Goal: Task Accomplishment & Management: Complete application form

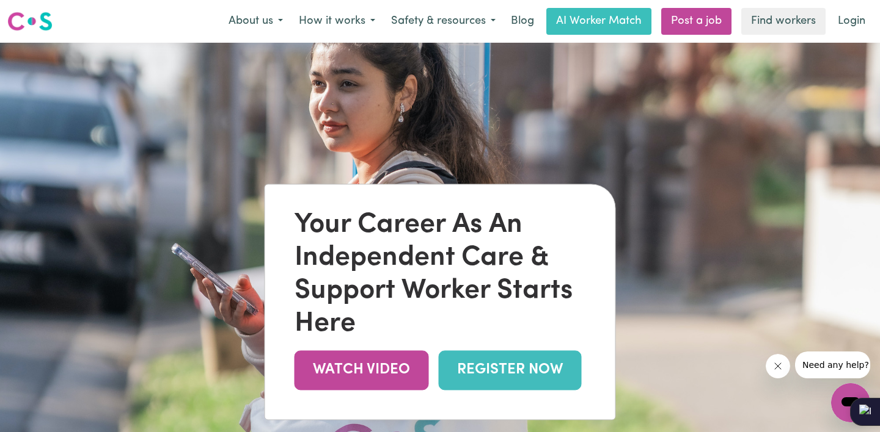
click at [533, 364] on link "REGISTER NOW" at bounding box center [510, 371] width 143 height 40
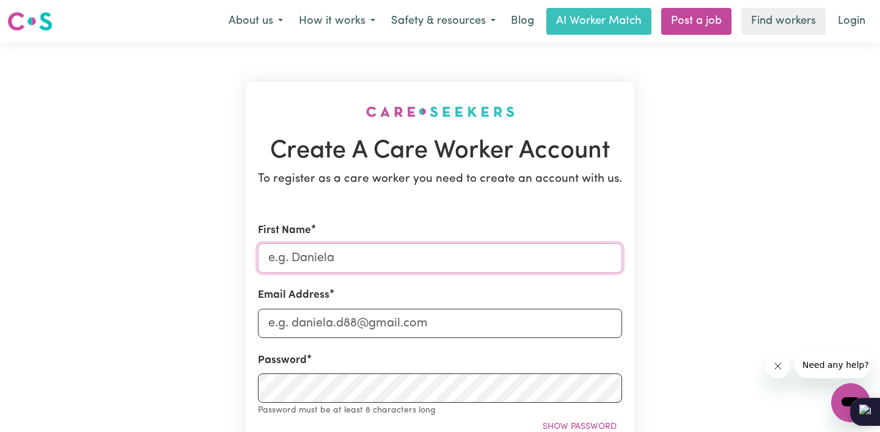
drag, startPoint x: 371, startPoint y: 258, endPoint x: 115, endPoint y: 277, distance: 256.6
type input "[PERSON_NAME]"
type input "leungellis@gm"
type input "[EMAIL_ADDRESS][DOMAIN_NAME]"
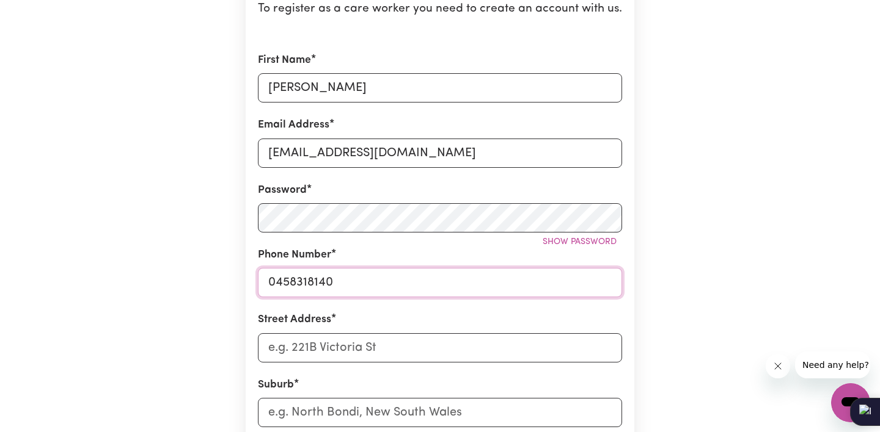
scroll to position [178, 0]
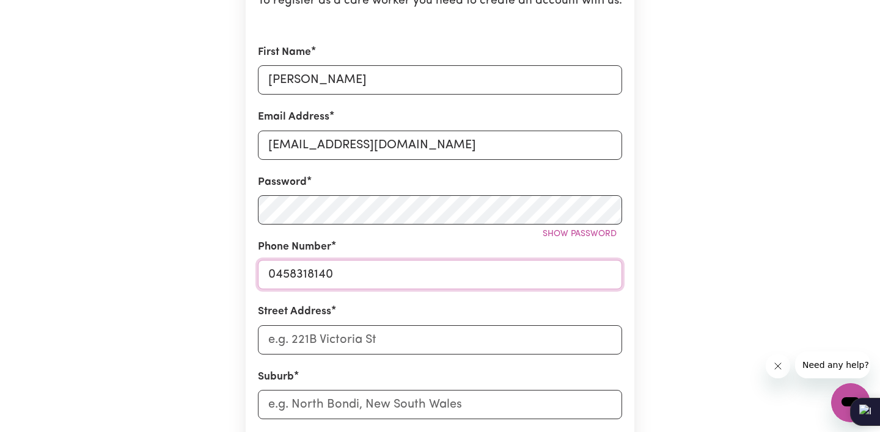
type input "0458318140"
type input "4"
type input "Unit 4 / 4 Maclaurin Parade"
click at [330, 404] on input "text" at bounding box center [440, 404] width 364 height 29
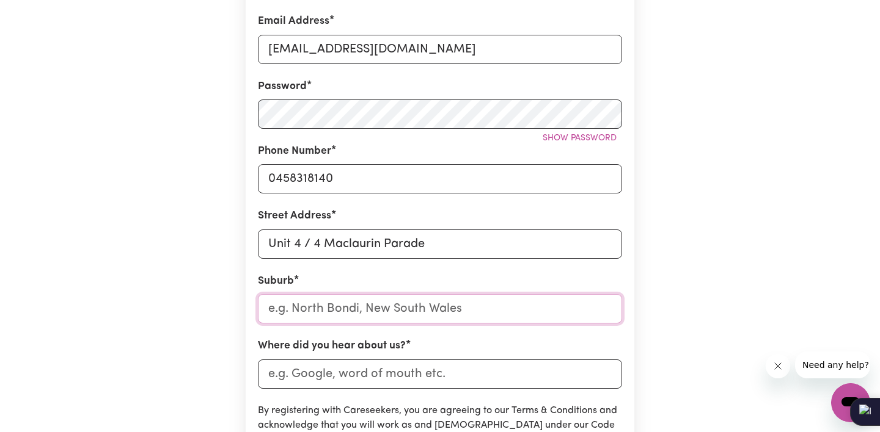
scroll to position [275, 0]
type input "Rese"
type input "ReseARCH, Victoria, 3095"
type input "Res"
type input "ResEARCH, Victoria, 3095"
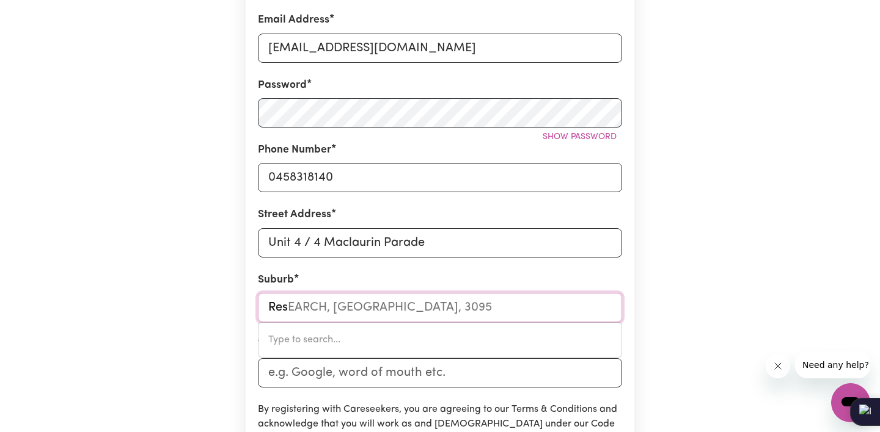
type input "Re"
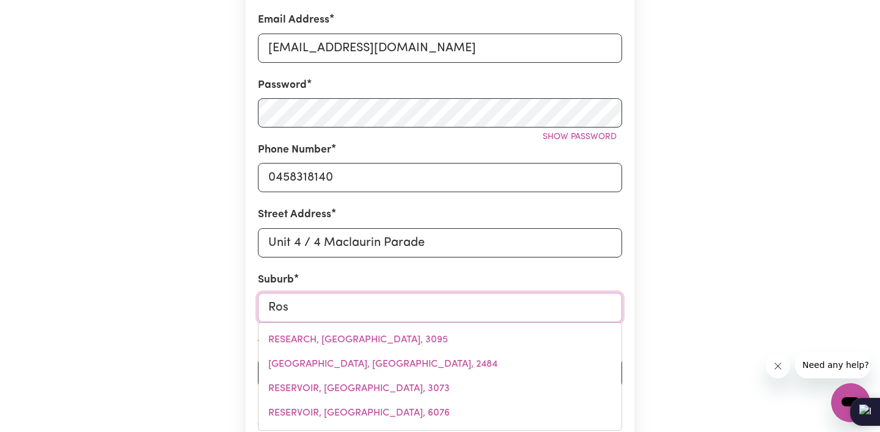
type input "Rose"
type input "[GEOGRAPHIC_DATA], [GEOGRAPHIC_DATA], 2029"
type input "Rosev"
type input "Rosevi"
type input "RoseviLLE, New South Wales, 2069"
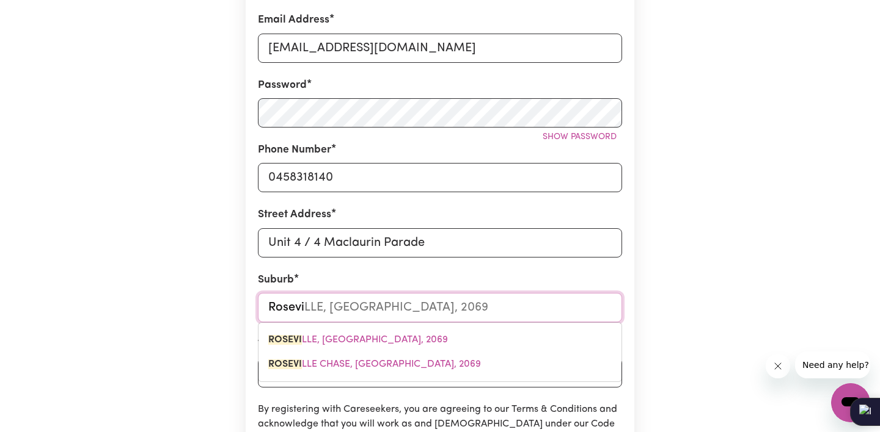
type input "Rosevil"
type input "RosevilLE, New South Wales, 2069"
type input "Rosevill"
type input "RosevillE, New South Wales, 2069"
type input "[GEOGRAPHIC_DATA]"
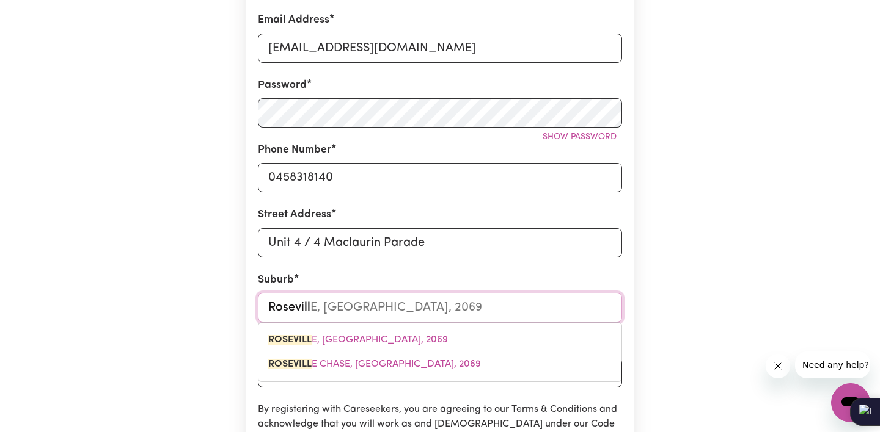
type input "[GEOGRAPHIC_DATA], [GEOGRAPHIC_DATA], 2069"
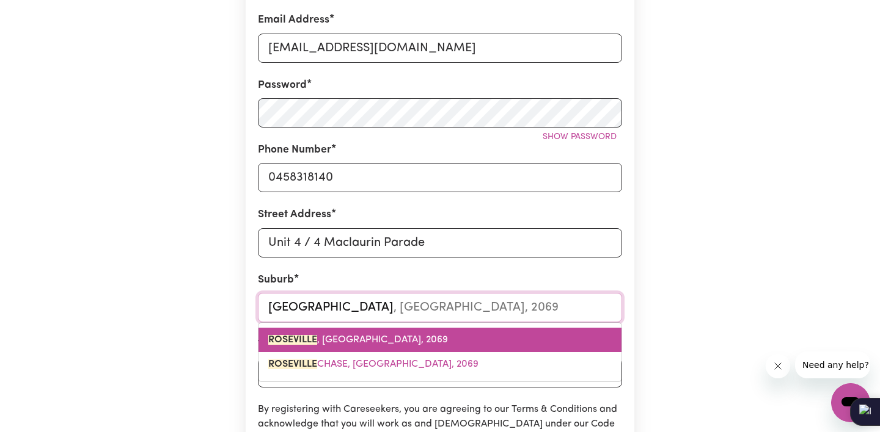
click at [364, 335] on span "[GEOGRAPHIC_DATA] , [GEOGRAPHIC_DATA], 2069" at bounding box center [358, 340] width 180 height 10
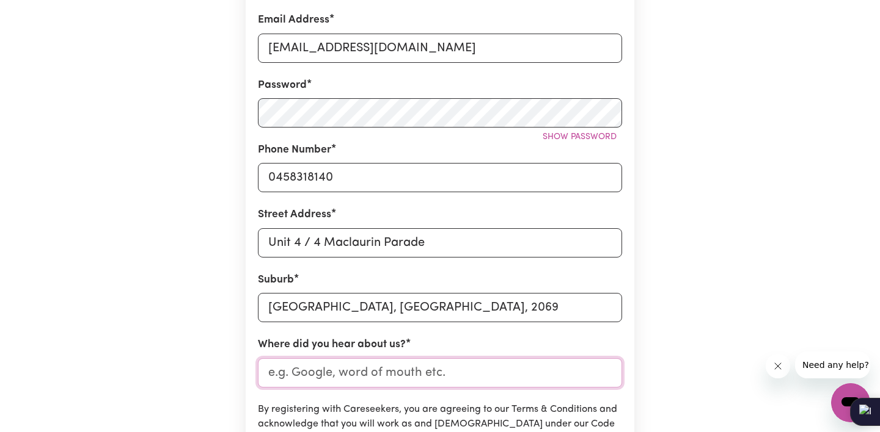
click at [365, 374] on input "Where did you hear about us?" at bounding box center [440, 373] width 364 height 29
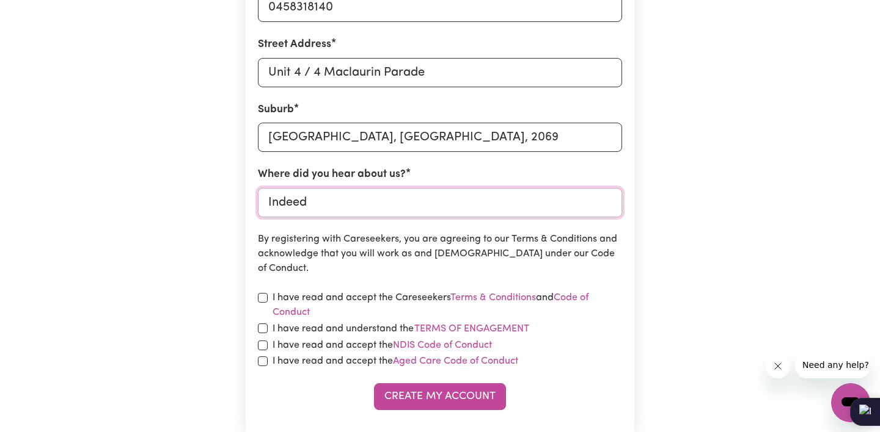
scroll to position [447, 0]
type input "Indeed"
click at [264, 296] on input "checkbox" at bounding box center [263, 297] width 10 height 10
checkbox input "true"
click at [264, 327] on input "checkbox" at bounding box center [263, 328] width 10 height 10
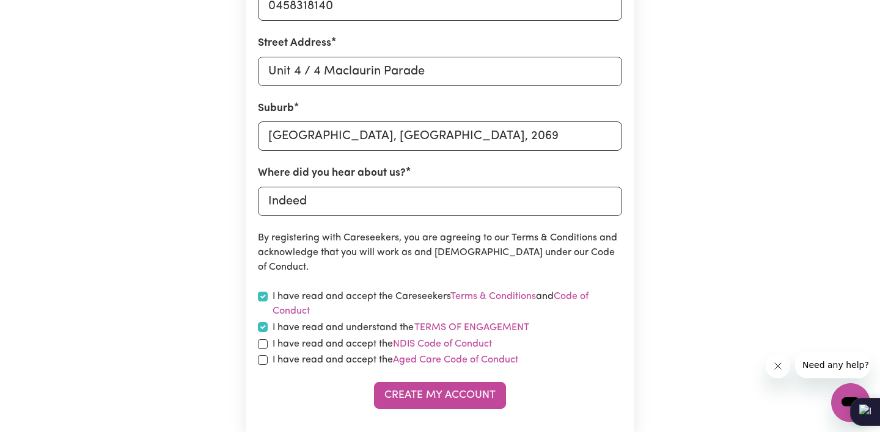
checkbox input "true"
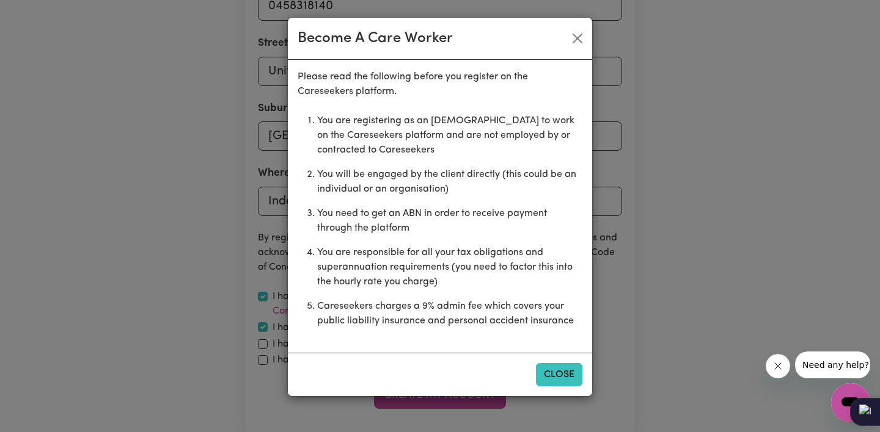
click at [564, 376] on button "Close" at bounding box center [559, 374] width 46 height 23
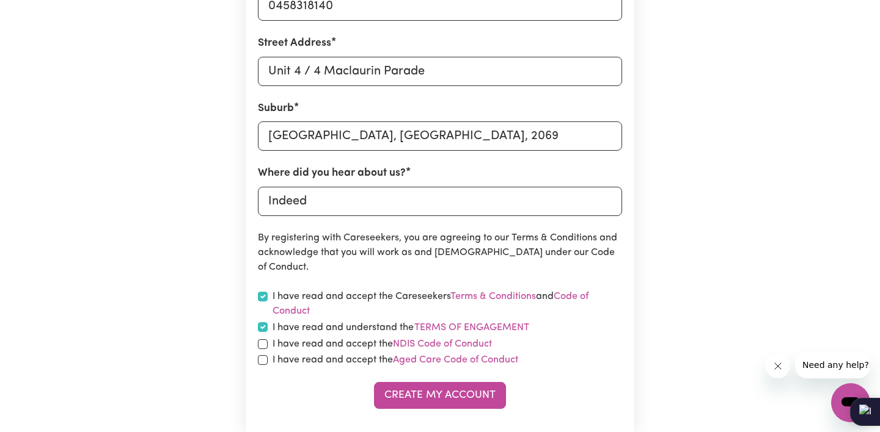
click at [264, 342] on input "checkbox" at bounding box center [263, 345] width 10 height 10
checkbox input "true"
click at [264, 359] on input "checkbox" at bounding box center [263, 360] width 10 height 10
checkbox input "true"
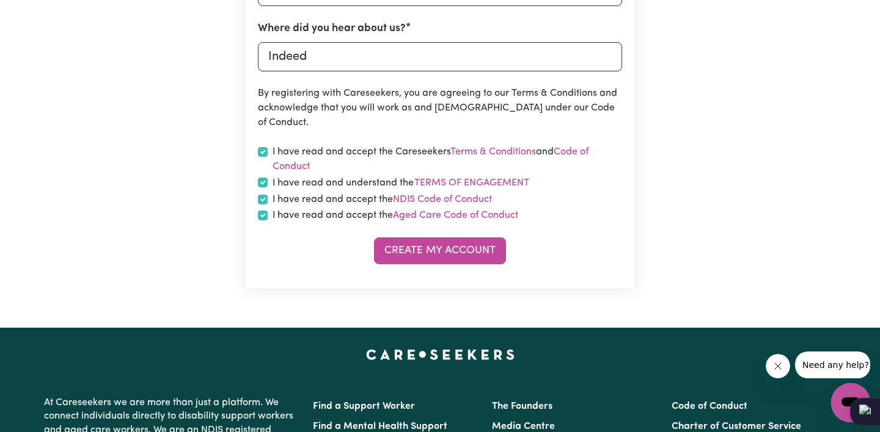
scroll to position [607, 0]
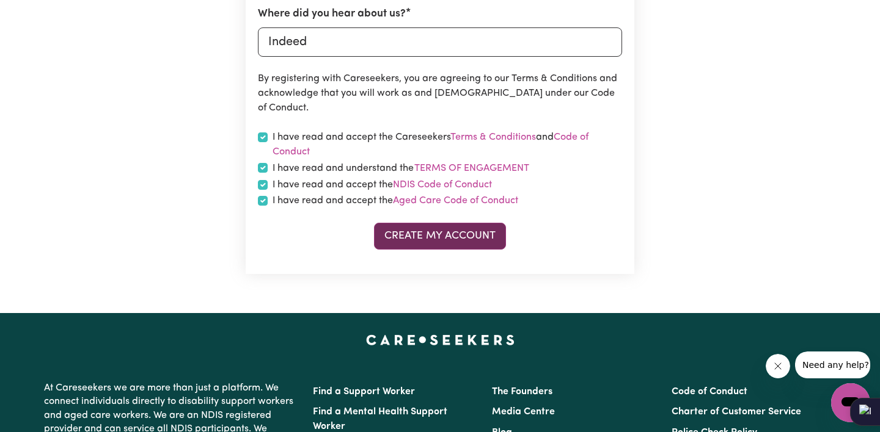
click at [457, 238] on button "Create My Account" at bounding box center [440, 236] width 132 height 27
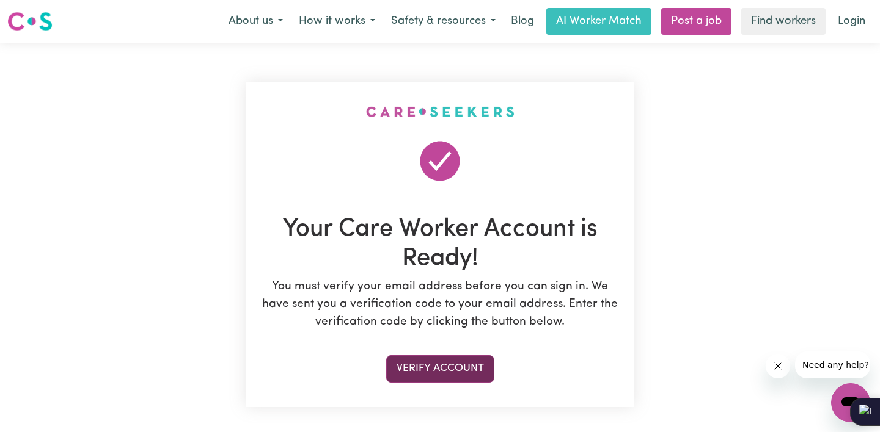
scroll to position [0, 0]
click at [450, 365] on button "Verify Account" at bounding box center [440, 368] width 108 height 27
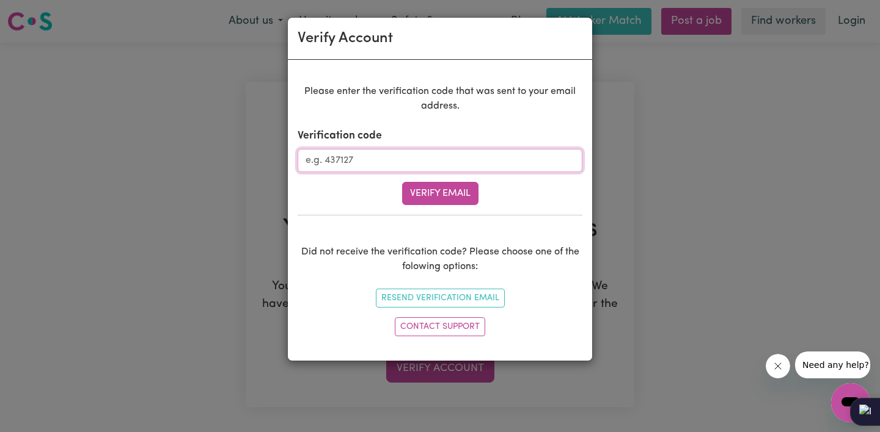
click at [371, 161] on input "Verification code" at bounding box center [439, 160] width 285 height 23
type input "009689"
click at [450, 190] on button "Verify Email" at bounding box center [440, 193] width 76 height 23
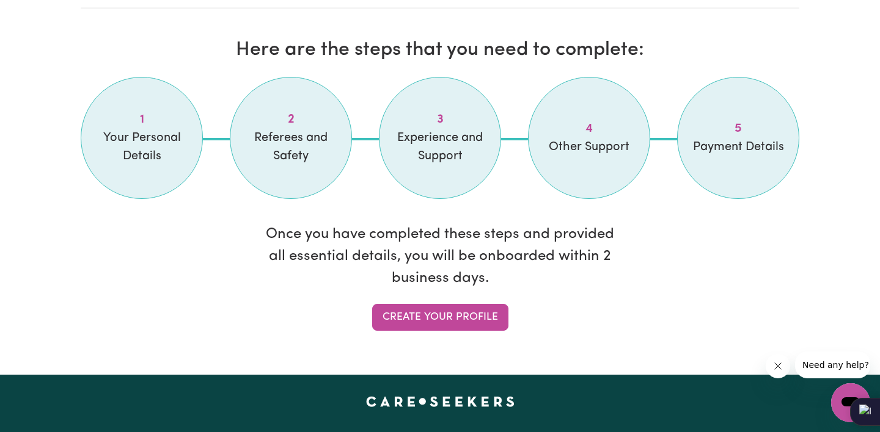
scroll to position [1100, 0]
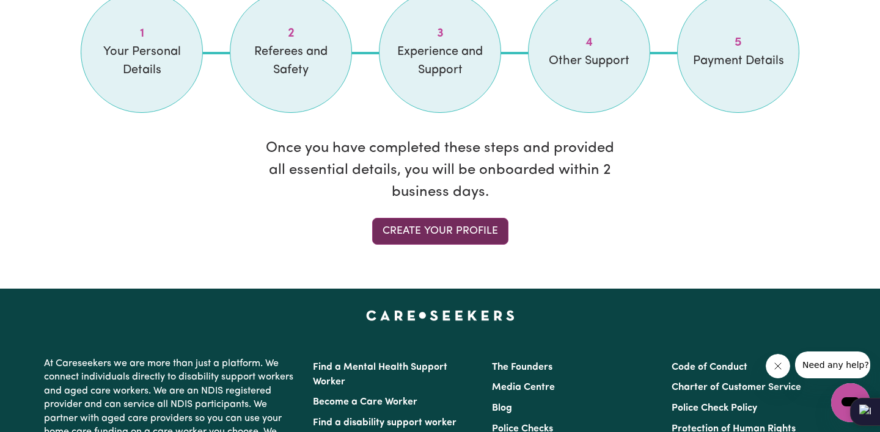
click at [457, 225] on link "Create your profile" at bounding box center [440, 231] width 136 height 27
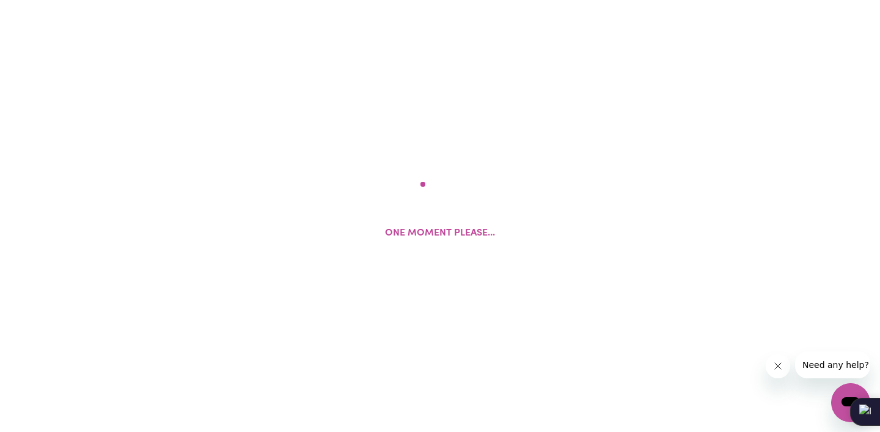
select select "Studying a healthcare related degree or qualification"
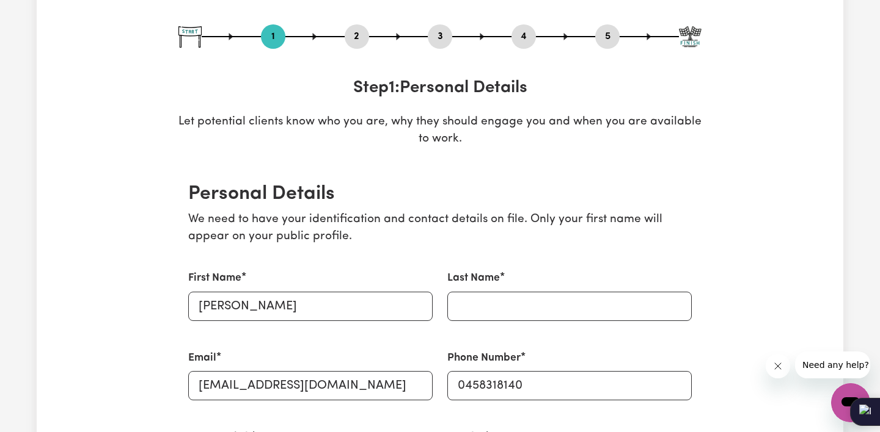
scroll to position [133, 0]
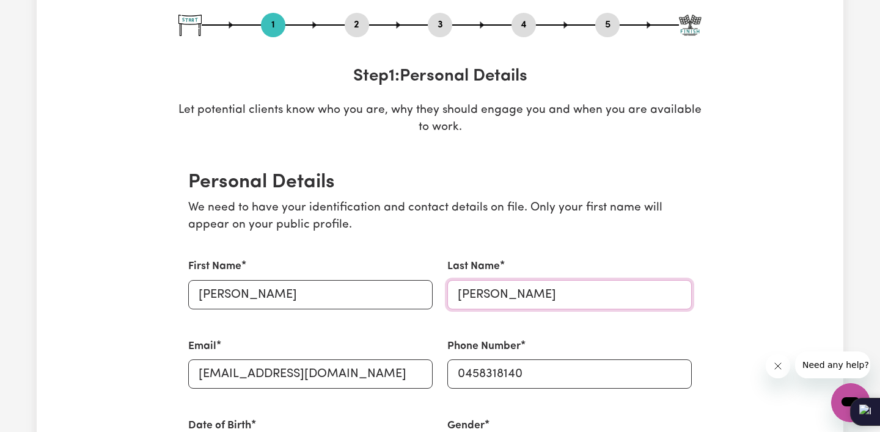
type input "[PERSON_NAME]"
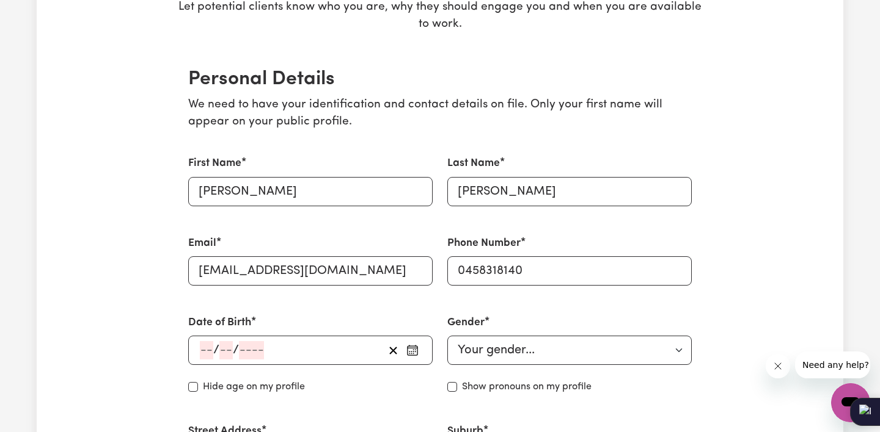
scroll to position [241, 0]
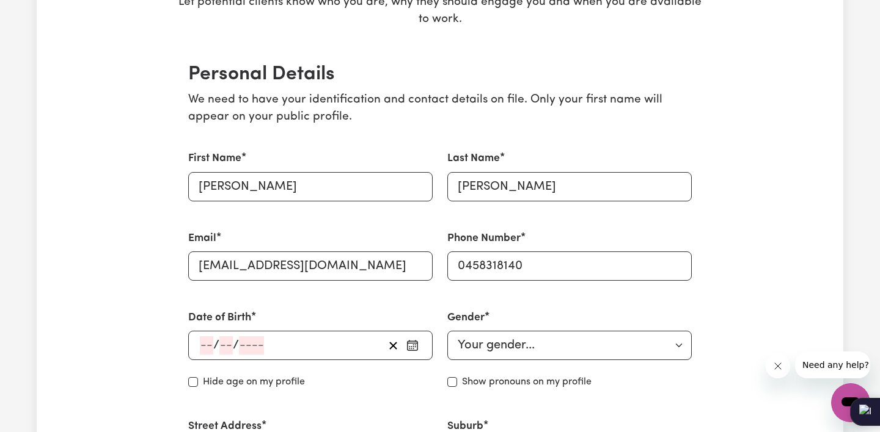
click at [202, 341] on input "number" at bounding box center [206, 346] width 13 height 18
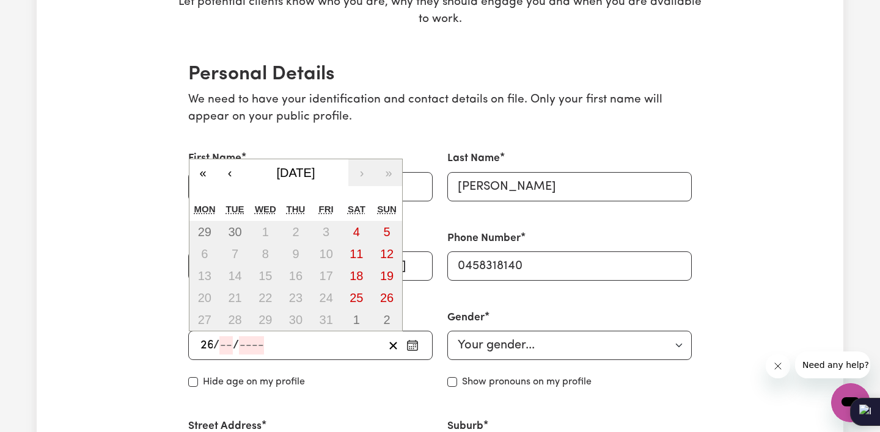
type input "26"
type input "09"
type input "196"
type input "[DATE]"
type input "9"
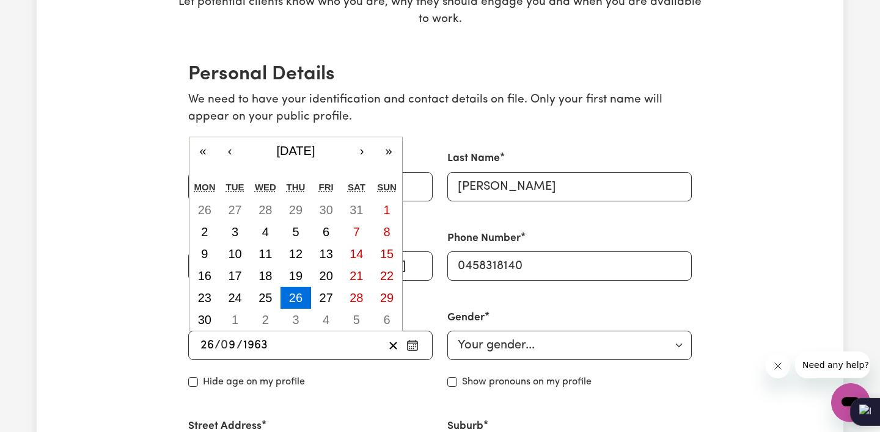
type input "1963"
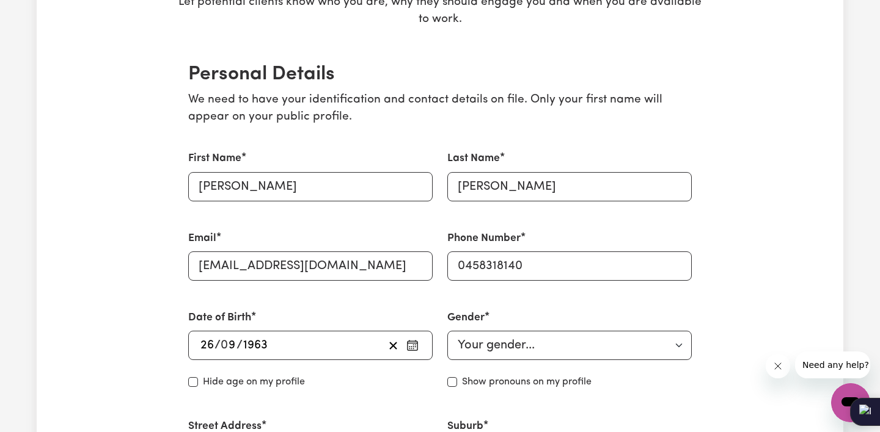
click at [277, 347] on div "1963-09-26 26 / 0 9 / 1963" at bounding box center [291, 346] width 185 height 18
select select "[DEMOGRAPHIC_DATA]"
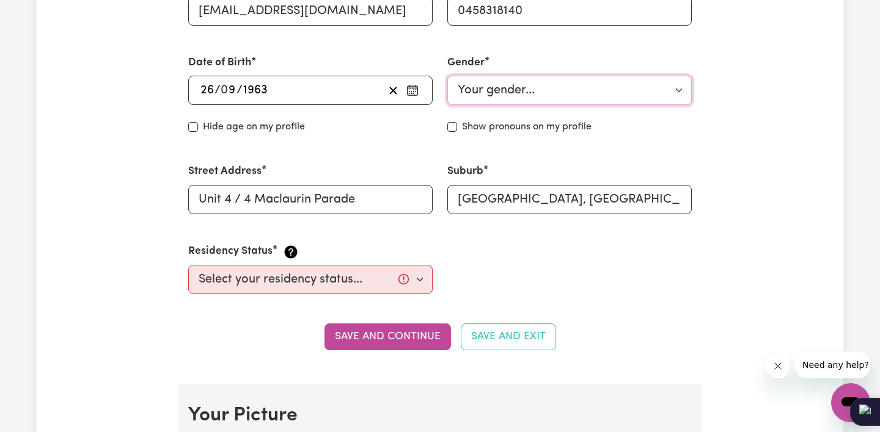
scroll to position [497, 0]
select select "[DEMOGRAPHIC_DATA] Work Visa"
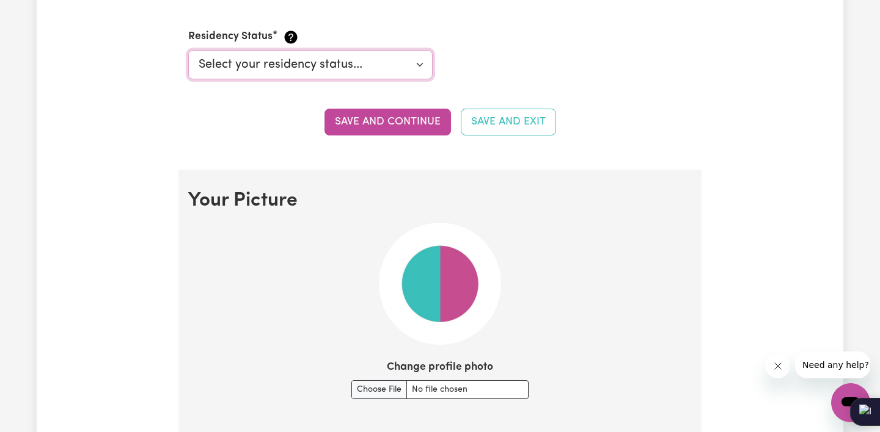
scroll to position [712, 0]
click at [387, 385] on input "Change profile photo" at bounding box center [439, 389] width 177 height 19
type input "C:\fakepath\IMG_6132.jpg"
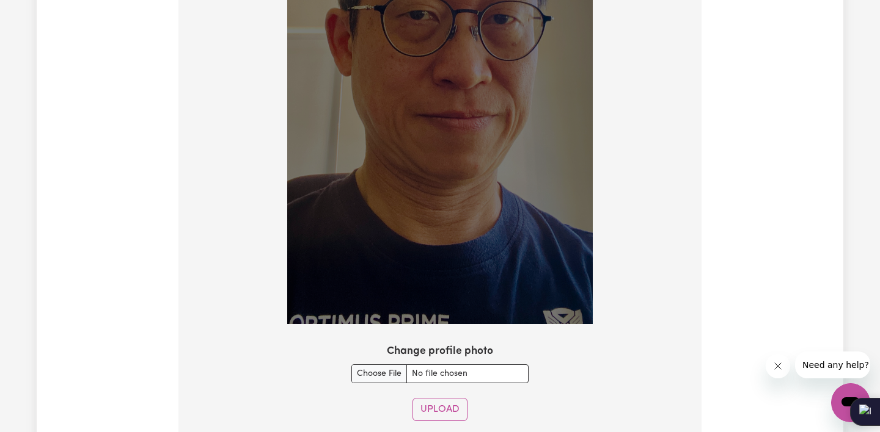
scroll to position [1148, 0]
click at [608, 338] on section "Your Picture Change profile photo Upload" at bounding box center [439, 91] width 523 height 718
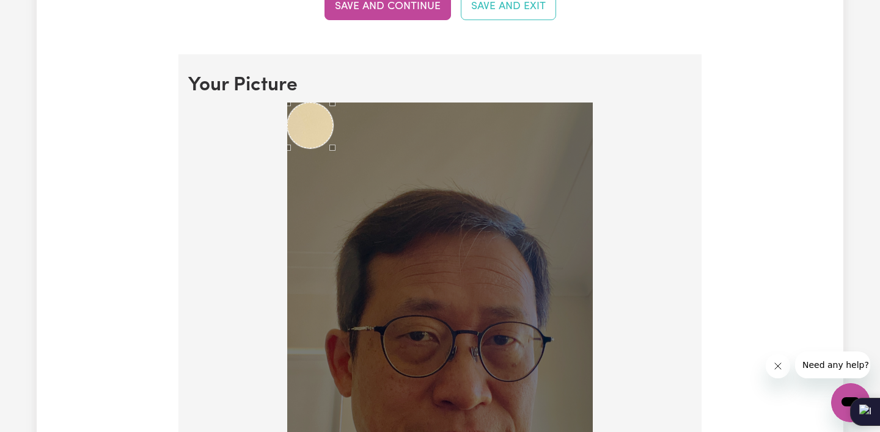
scroll to position [820, 0]
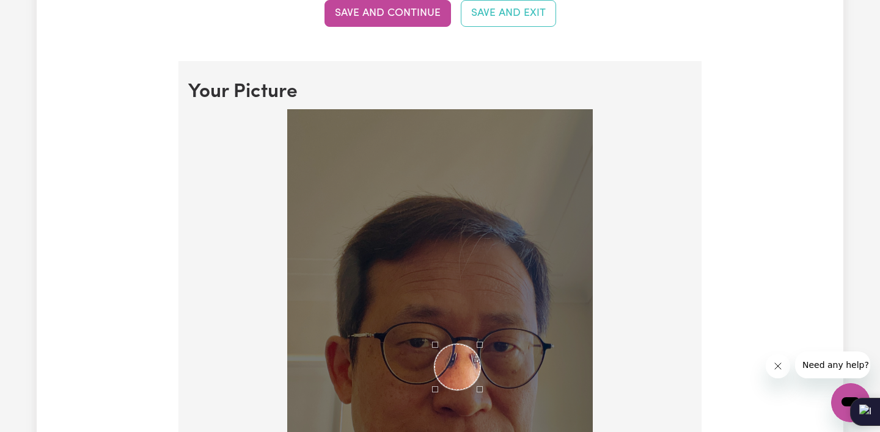
click at [464, 363] on div "Use the arrow keys to move the crop selection area" at bounding box center [457, 367] width 46 height 46
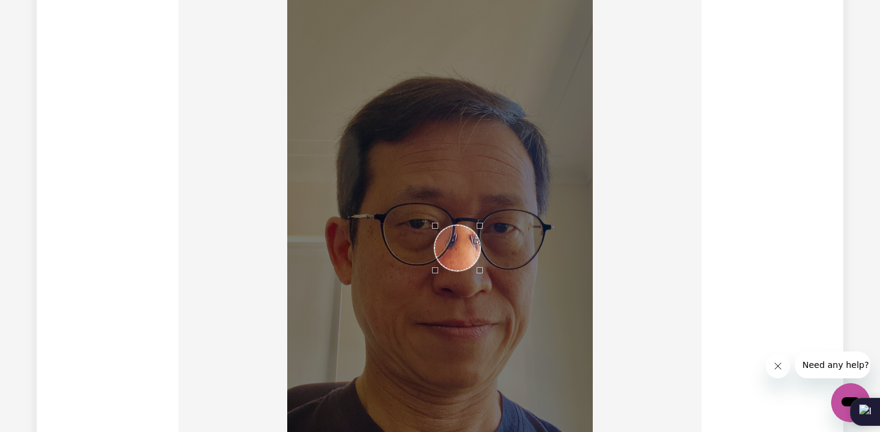
scroll to position [949, 0]
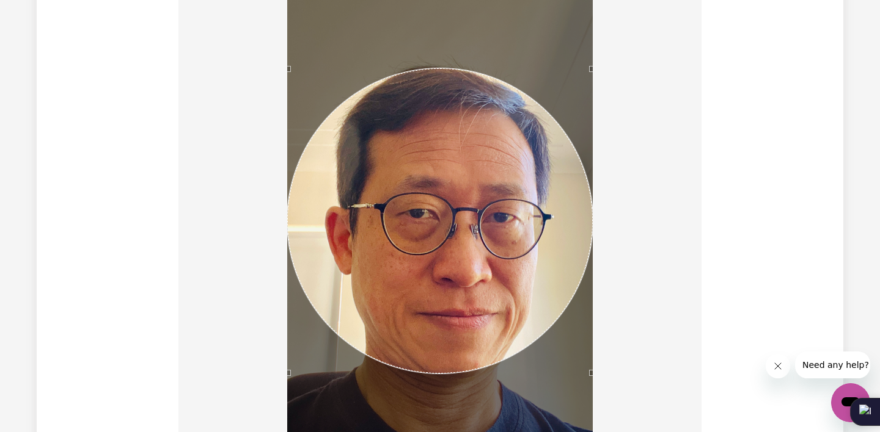
click at [235, 400] on div at bounding box center [439, 254] width 503 height 548
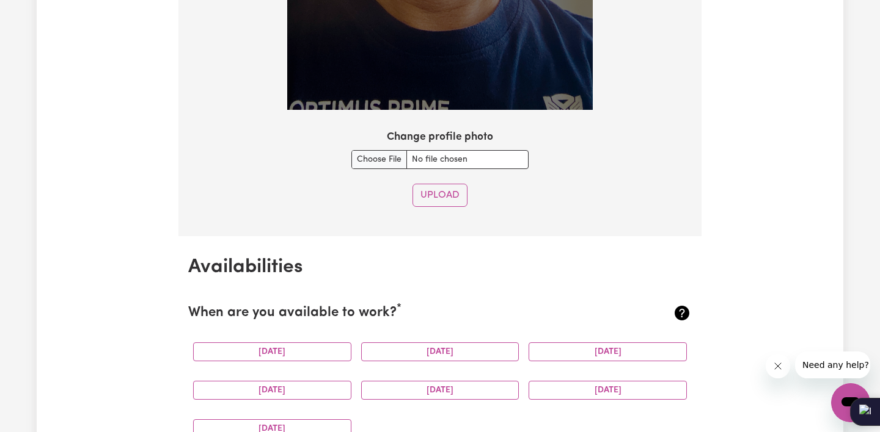
scroll to position [1363, 0]
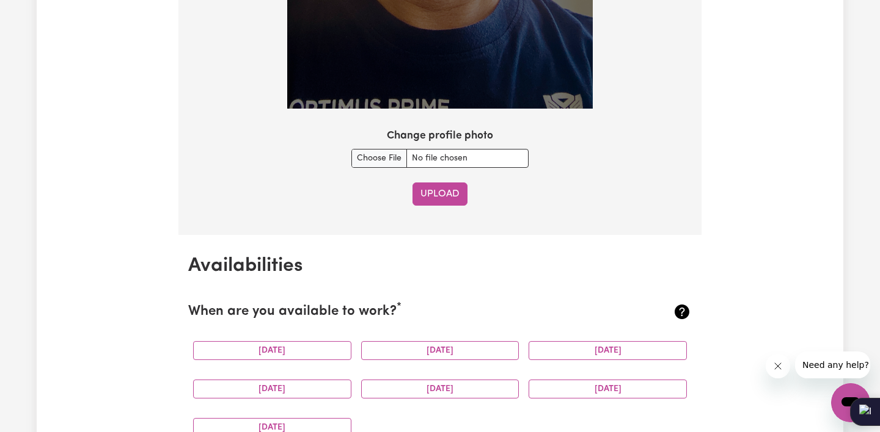
click at [455, 195] on button "Upload" at bounding box center [439, 194] width 55 height 23
select select "null"
select select
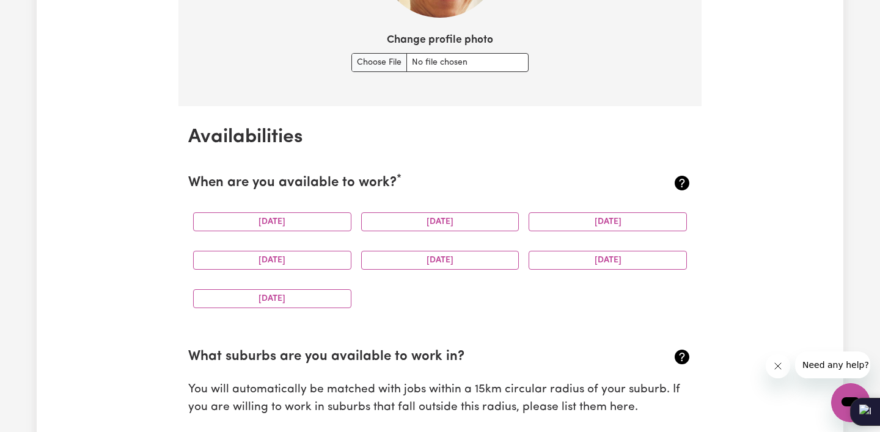
scroll to position [1040, 0]
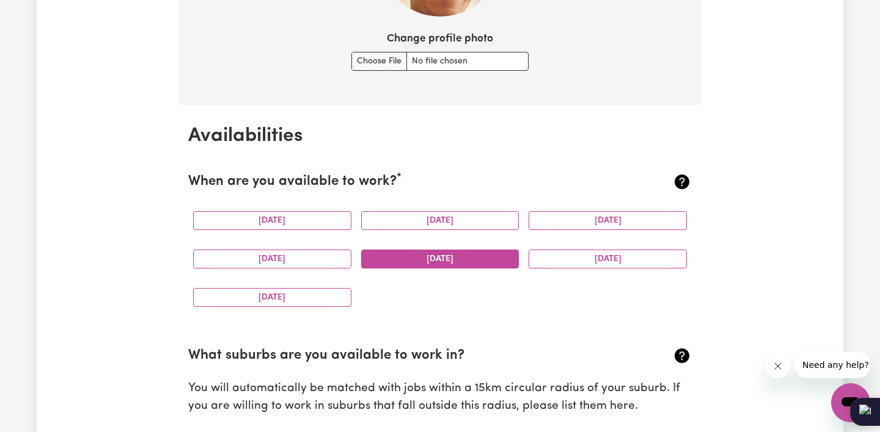
click at [486, 256] on button "[DATE]" at bounding box center [440, 259] width 158 height 19
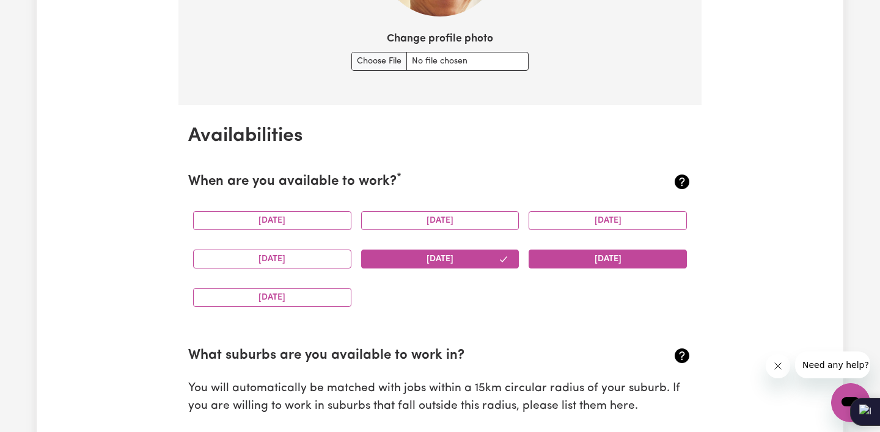
click at [585, 256] on button "[DATE]" at bounding box center [607, 259] width 158 height 19
click at [276, 290] on button "[DATE]" at bounding box center [272, 297] width 158 height 19
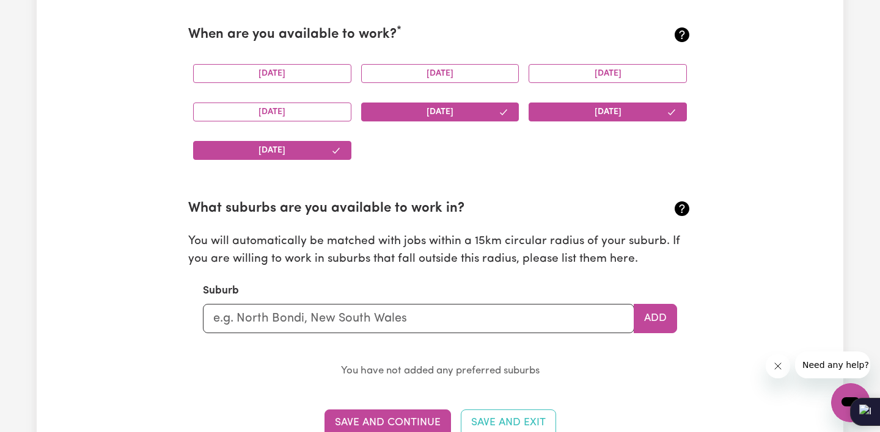
scroll to position [1187, 0]
click at [349, 310] on input "text" at bounding box center [418, 318] width 431 height 29
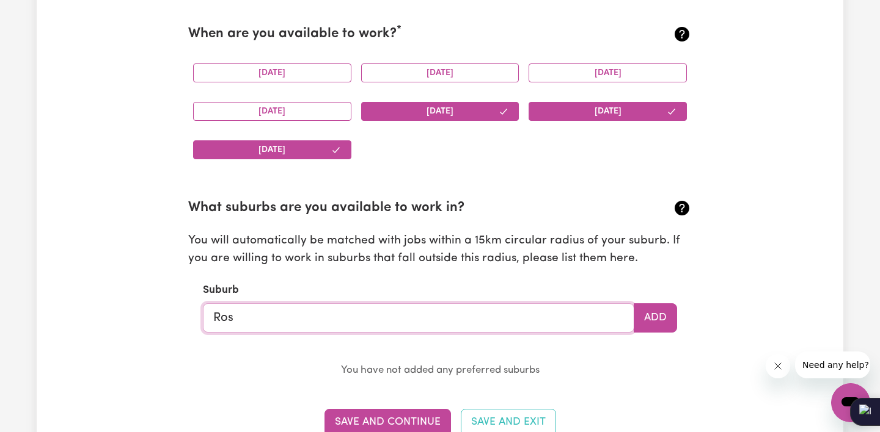
type input "Rose"
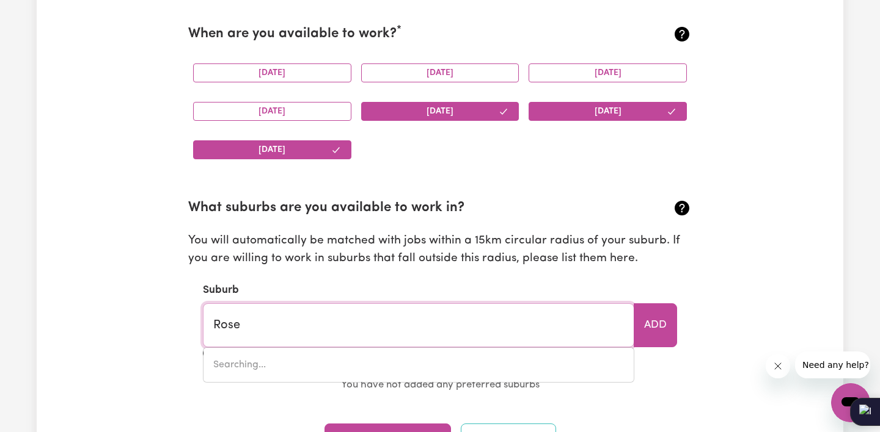
type input "[GEOGRAPHIC_DATA], [GEOGRAPHIC_DATA], 2029"
type input "Rosev"
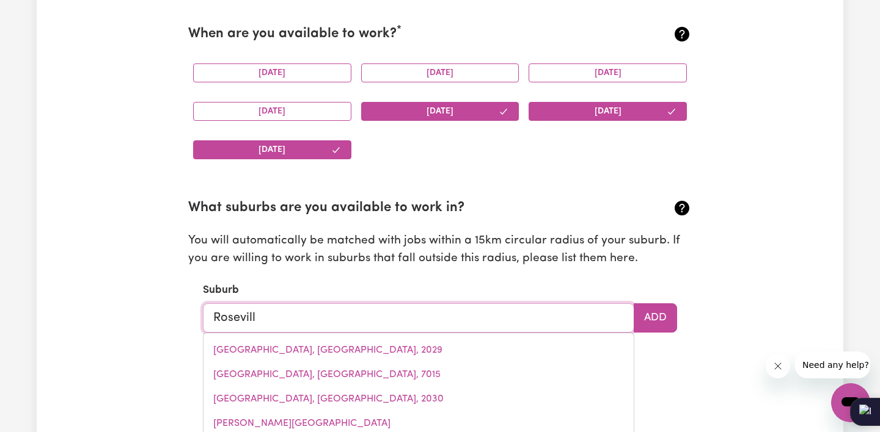
type input "[GEOGRAPHIC_DATA]"
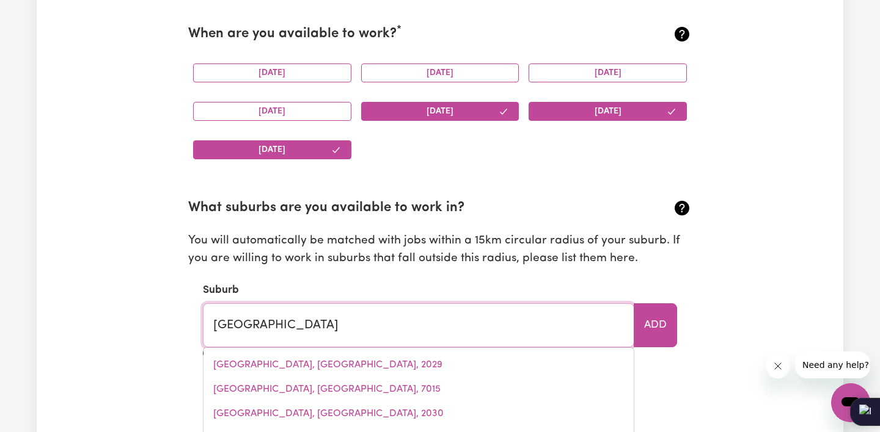
type input "[GEOGRAPHIC_DATA], [GEOGRAPHIC_DATA], 2069"
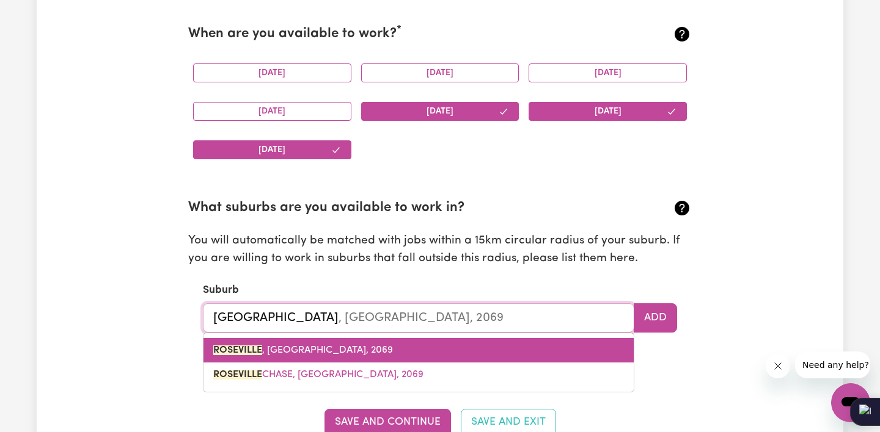
click at [270, 346] on span "[GEOGRAPHIC_DATA] , [GEOGRAPHIC_DATA], 2069" at bounding box center [303, 351] width 180 height 10
type input "[GEOGRAPHIC_DATA], [GEOGRAPHIC_DATA], 2069"
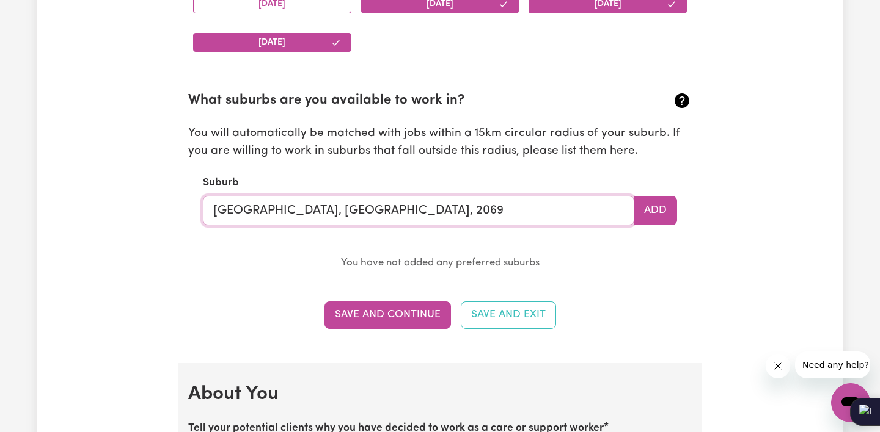
scroll to position [1294, 0]
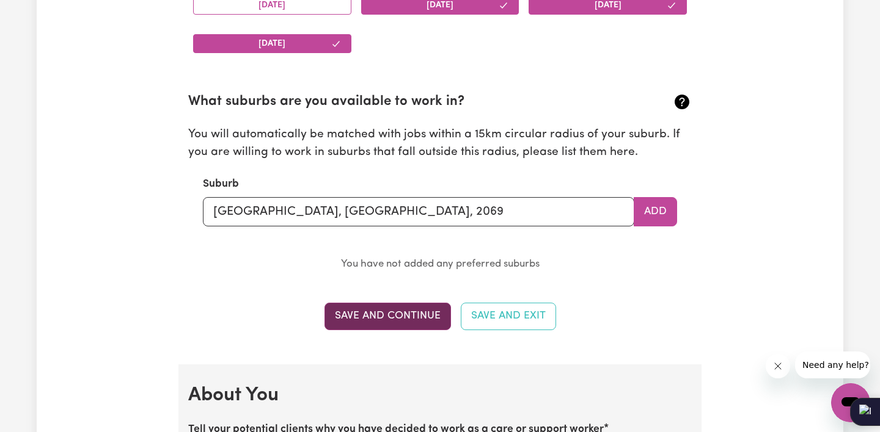
click at [415, 310] on button "Save and Continue" at bounding box center [387, 316] width 126 height 27
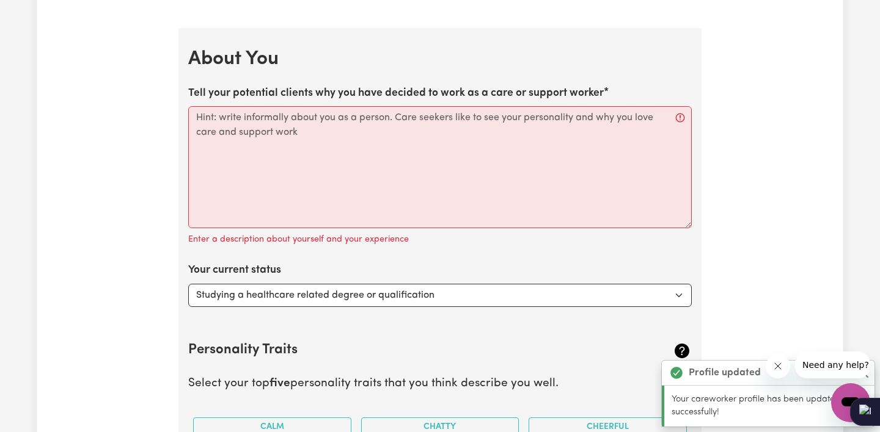
scroll to position [1620, 0]
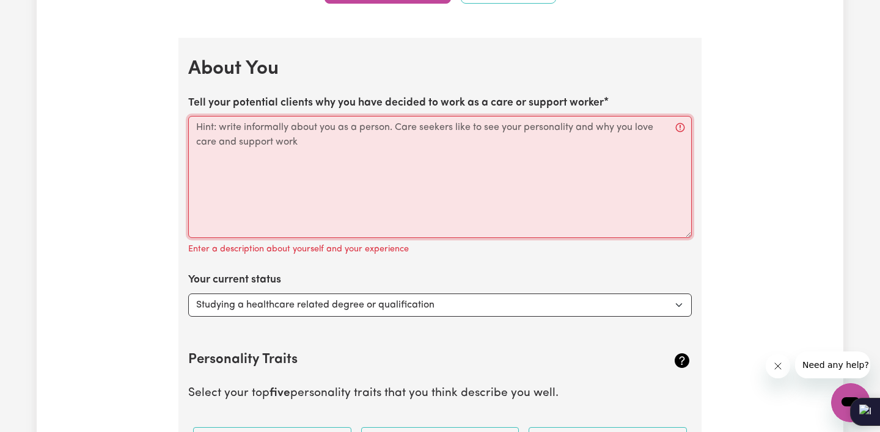
click at [357, 189] on textarea "Tell your potential clients why you have decided to work as a care or support w…" at bounding box center [439, 177] width 503 height 122
paste textarea "My name is Ellis Leung, and I am currently working as a Systems Analyst in a ch…"
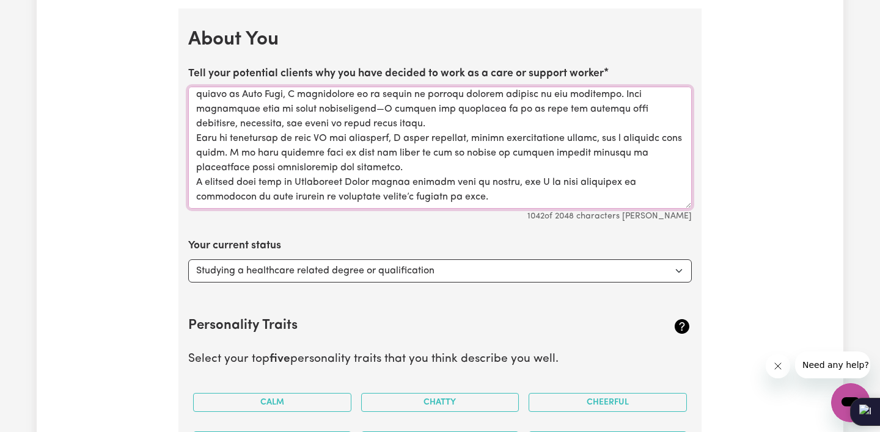
scroll to position [1652, 0]
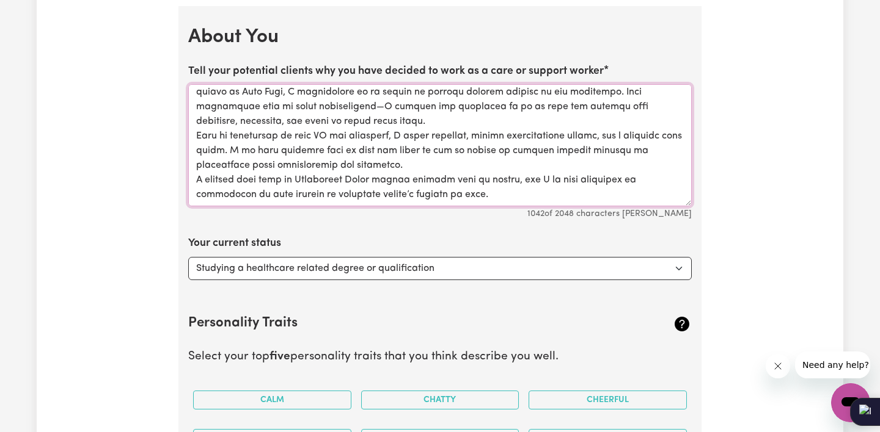
click at [357, 171] on textarea "Tell your potential clients why you have decided to work as a care or support w…" at bounding box center [439, 145] width 503 height 122
drag, startPoint x: 511, startPoint y: 172, endPoint x: 188, endPoint y: 175, distance: 323.1
click at [188, 175] on textarea "Tell your potential clients why you have decided to work as a care or support w…" at bounding box center [439, 145] width 503 height 122
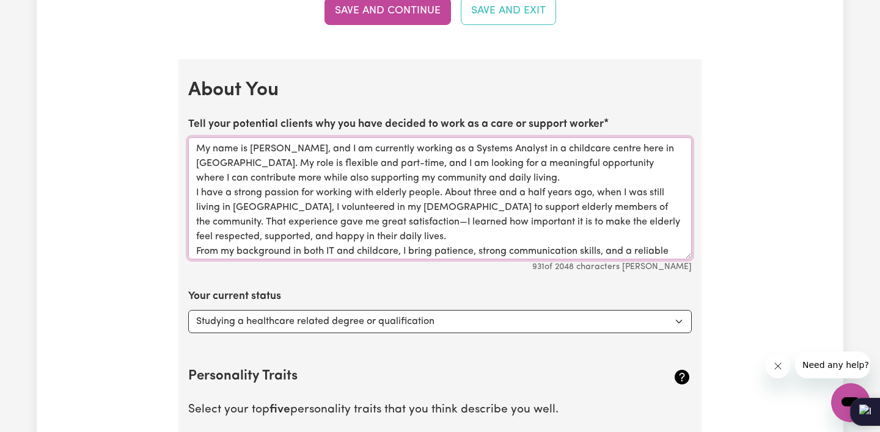
scroll to position [0, 0]
click at [433, 169] on textarea "My name is Ellis Leung, and I am currently working as a Systems Analyst in a ch…" at bounding box center [439, 198] width 503 height 122
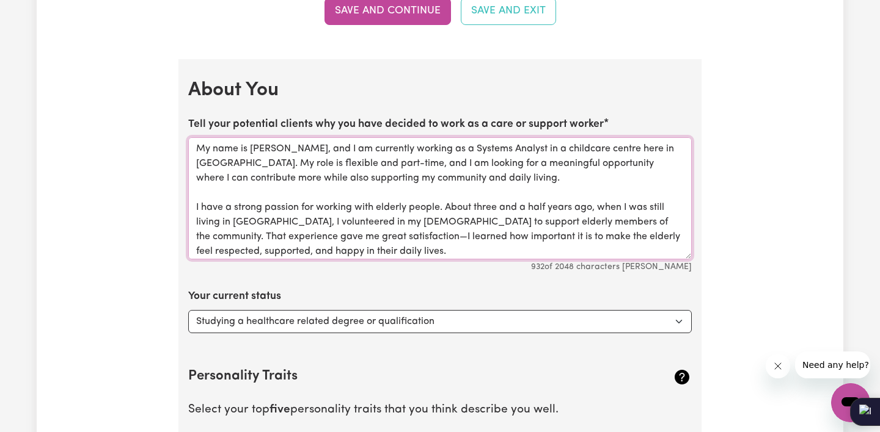
click at [395, 245] on textarea "My name is Ellis Leung, and I am currently working as a Systems Analyst in a ch…" at bounding box center [439, 198] width 503 height 122
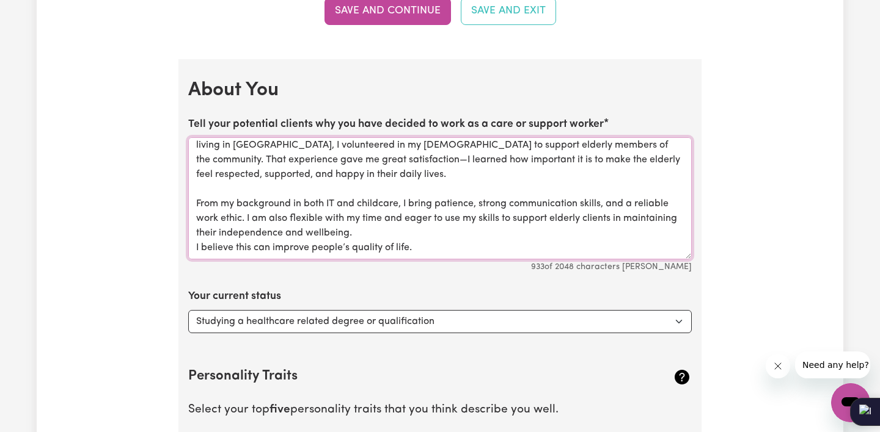
scroll to position [77, 0]
click at [371, 228] on textarea "My name is Ellis Leung, and I am currently working as a Systems Analyst in a ch…" at bounding box center [439, 198] width 503 height 122
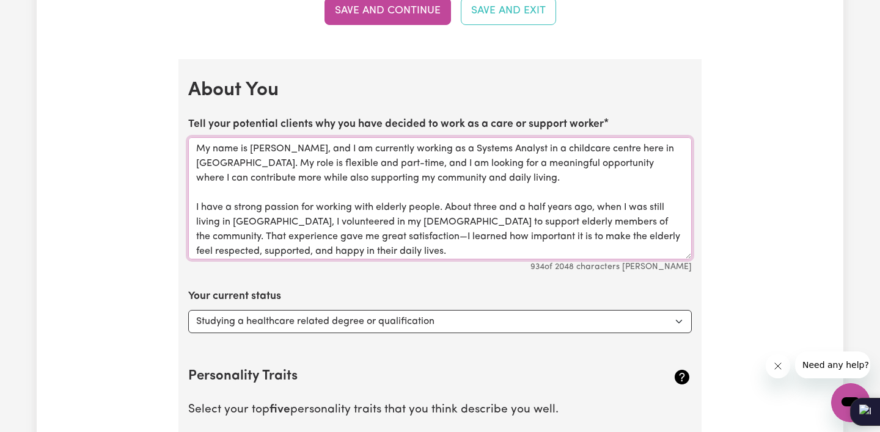
scroll to position [0, 0]
type textarea "My name is [PERSON_NAME], and I am currently working as a Systems Analyst in a …"
select select "Looking for extra work to fill my week and/or weekends"
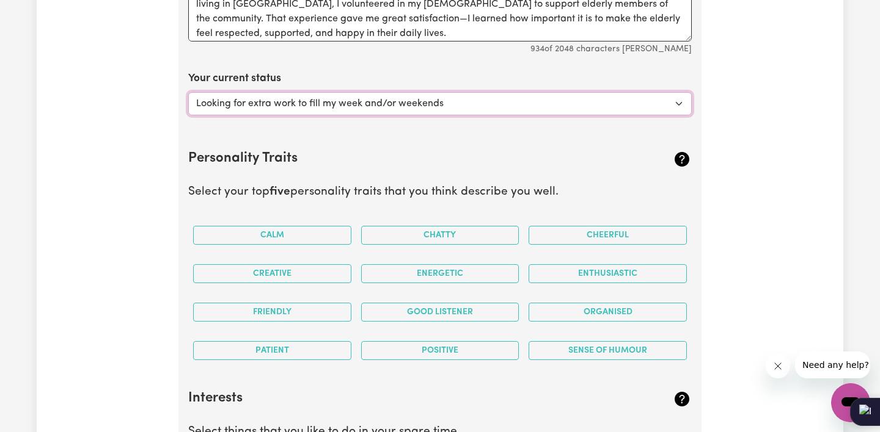
scroll to position [1820, 0]
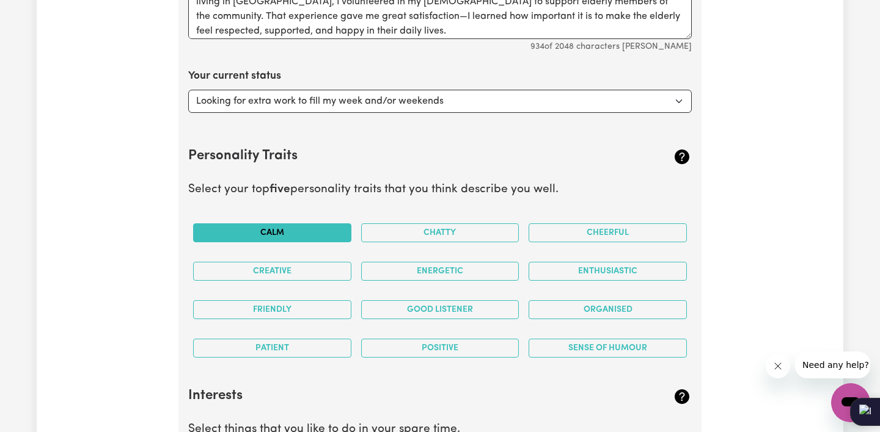
click at [296, 227] on button "Calm" at bounding box center [272, 233] width 158 height 19
click at [623, 224] on button "Cheerful" at bounding box center [607, 233] width 158 height 19
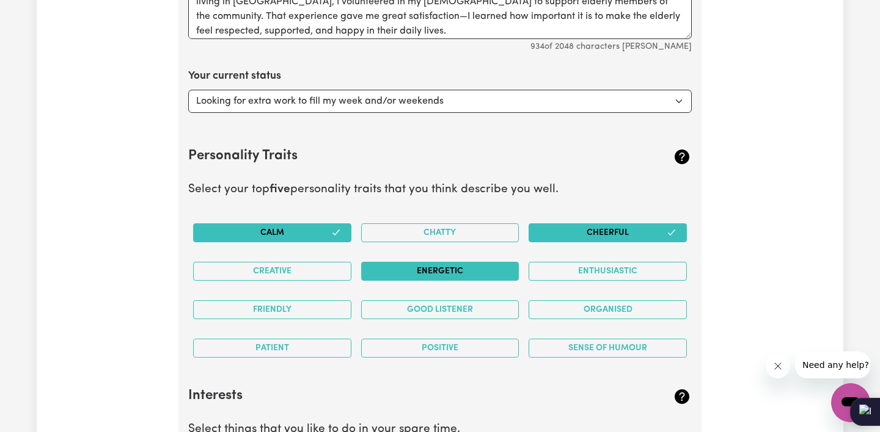
click at [465, 263] on button "Energetic" at bounding box center [440, 271] width 158 height 19
click at [614, 264] on button "Enthusiastic" at bounding box center [607, 271] width 158 height 19
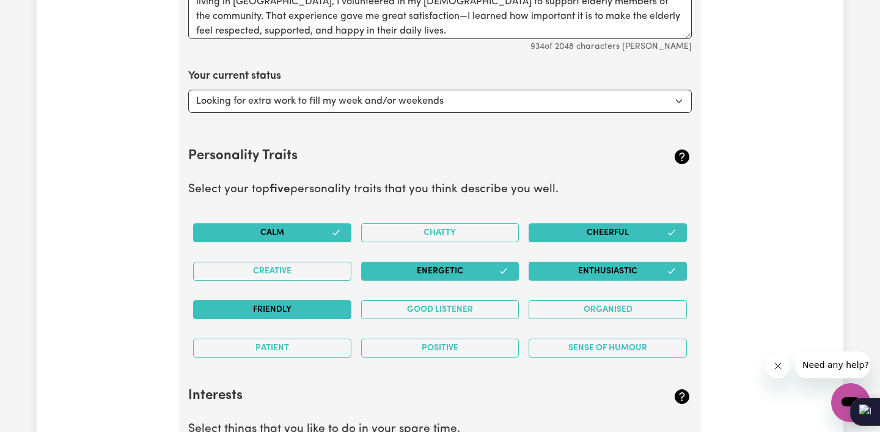
click at [292, 304] on button "Friendly" at bounding box center [272, 310] width 158 height 19
click at [440, 301] on button "Good Listener" at bounding box center [440, 310] width 158 height 19
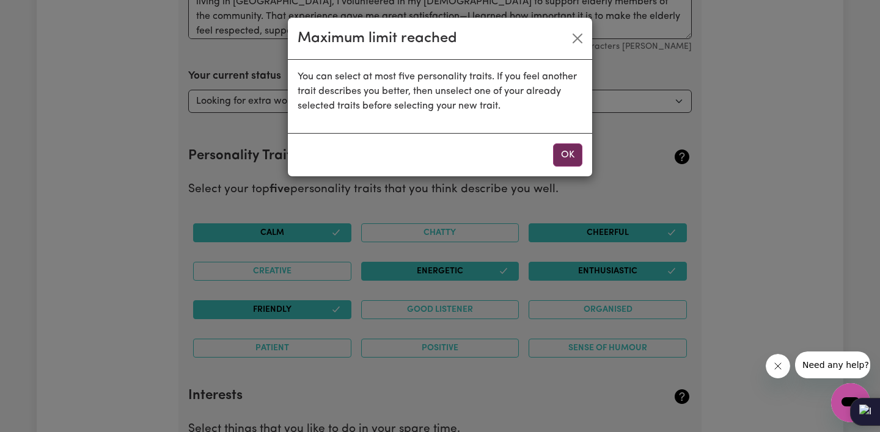
click at [575, 153] on button "OK" at bounding box center [567, 155] width 29 height 23
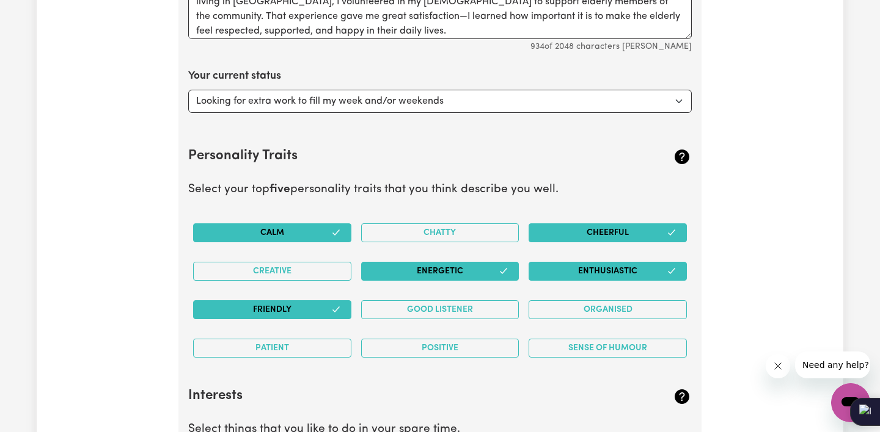
click at [664, 263] on button "Enthusiastic" at bounding box center [607, 271] width 158 height 19
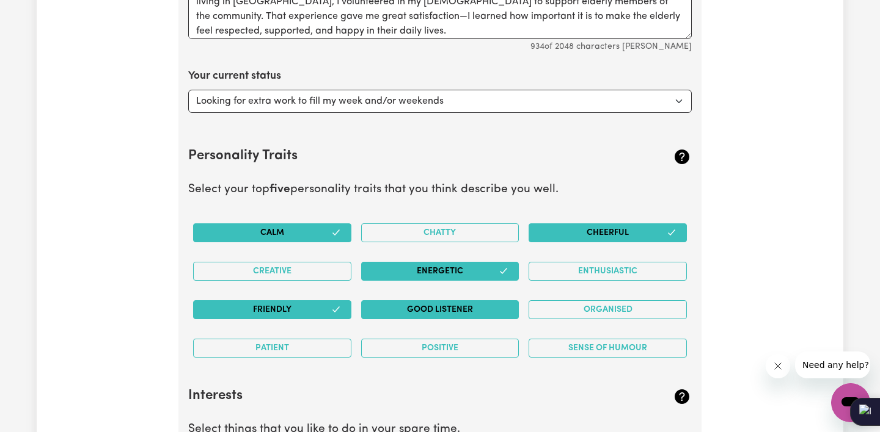
click at [502, 304] on button "Good Listener" at bounding box center [440, 310] width 158 height 19
click at [490, 262] on button "Energetic" at bounding box center [440, 271] width 158 height 19
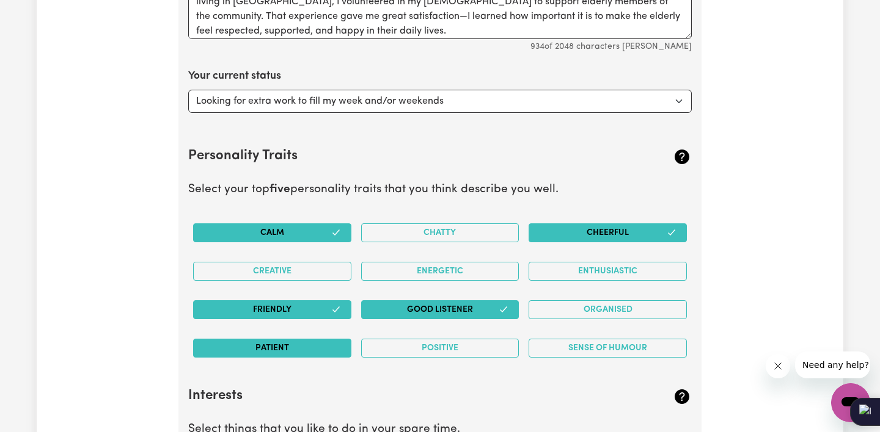
click at [284, 340] on button "Patient" at bounding box center [272, 348] width 158 height 19
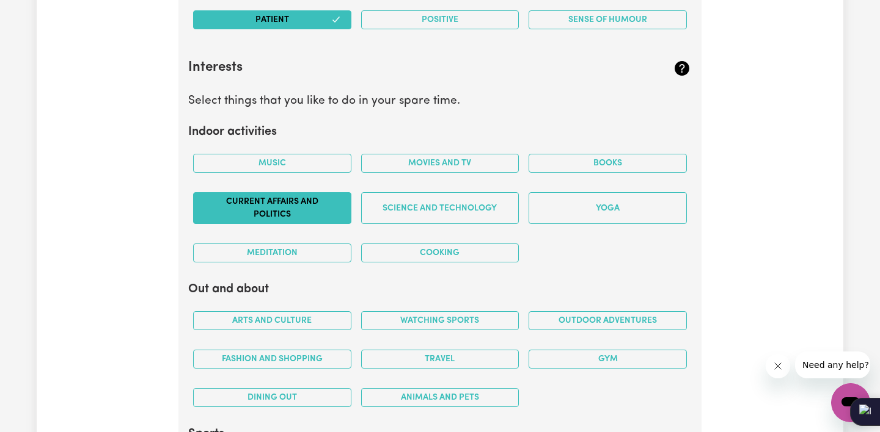
scroll to position [2149, 0]
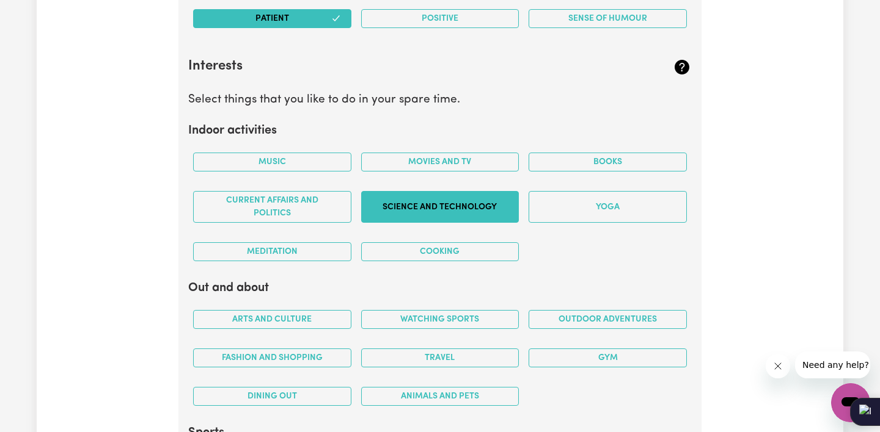
click at [468, 206] on button "Science and Technology" at bounding box center [440, 207] width 158 height 32
click at [457, 156] on button "Movies and TV" at bounding box center [440, 162] width 158 height 19
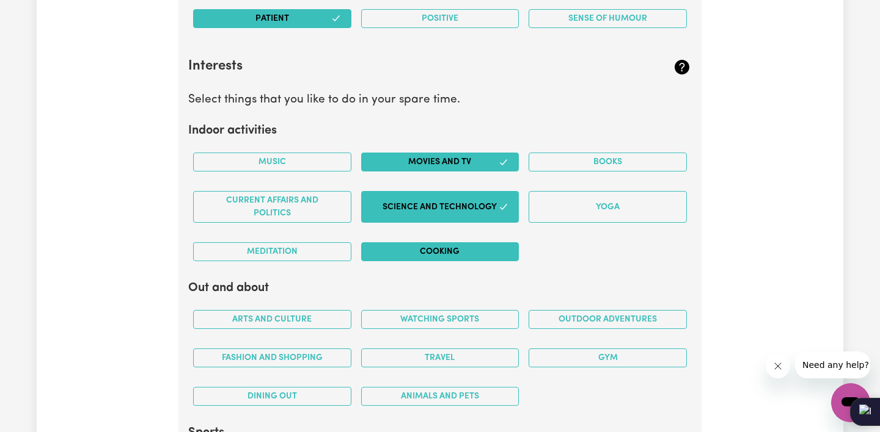
click at [461, 246] on button "Cooking" at bounding box center [440, 251] width 158 height 19
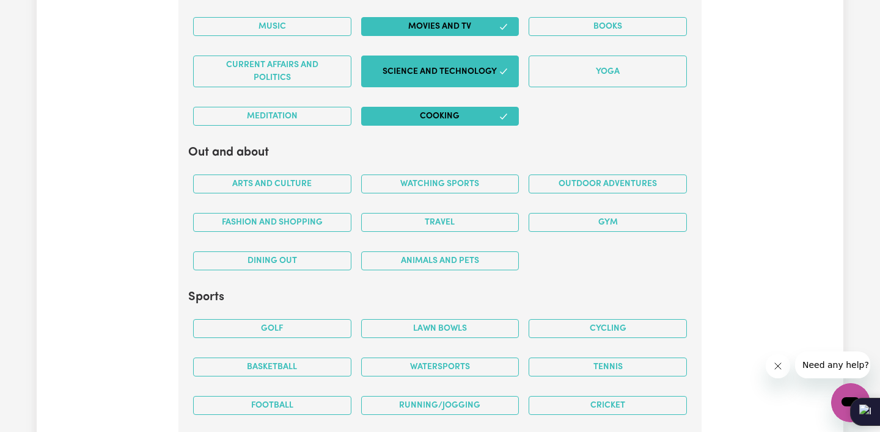
scroll to position [2286, 0]
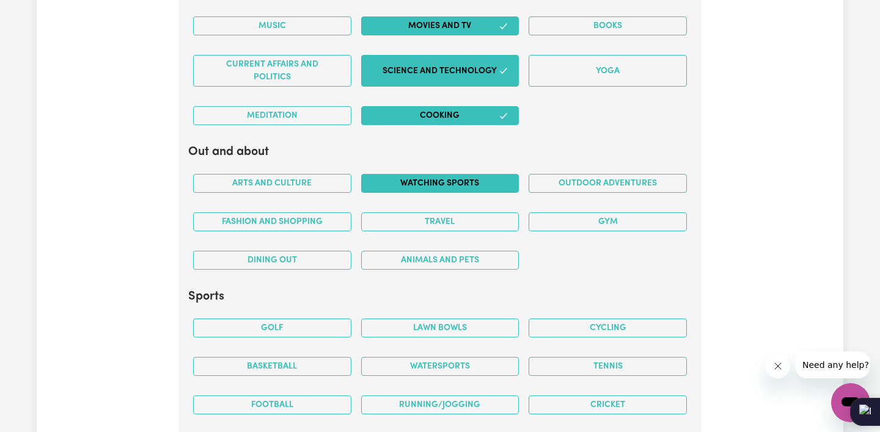
click at [464, 174] on button "Watching sports" at bounding box center [440, 183] width 158 height 19
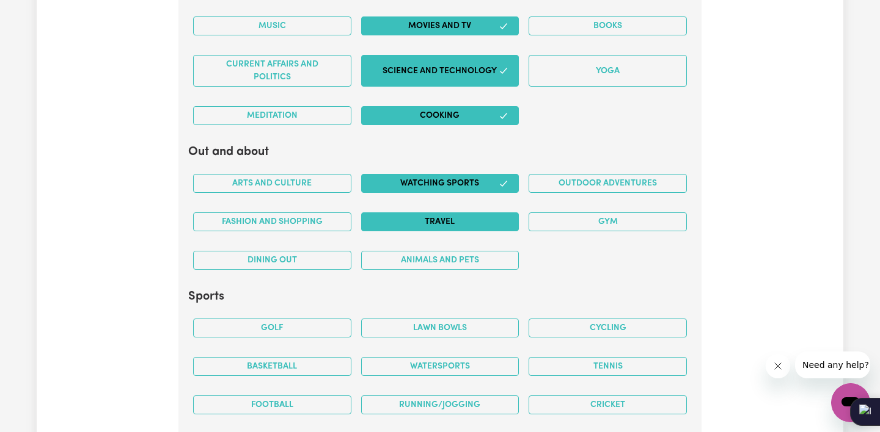
click at [472, 216] on button "Travel" at bounding box center [440, 222] width 158 height 19
click at [339, 251] on button "Dining out" at bounding box center [272, 260] width 158 height 19
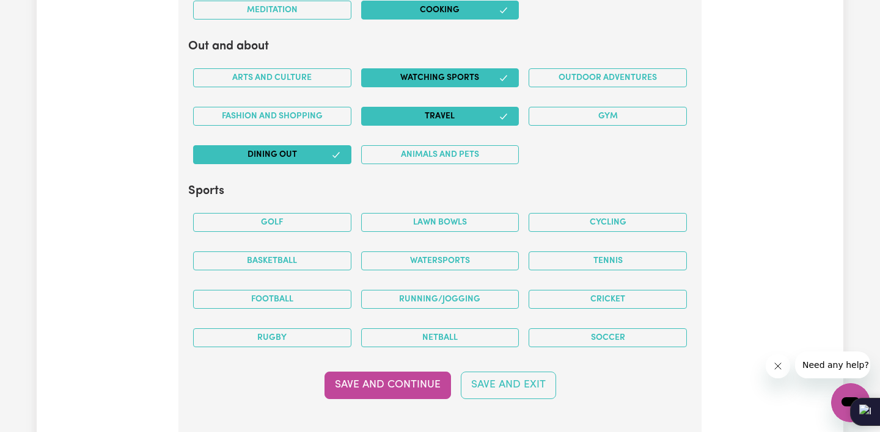
scroll to position [2428, 0]
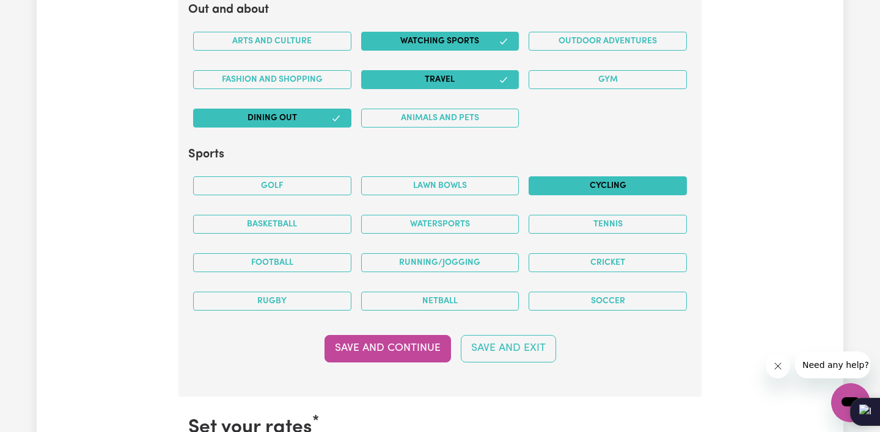
click at [627, 178] on button "Cycling" at bounding box center [607, 186] width 158 height 19
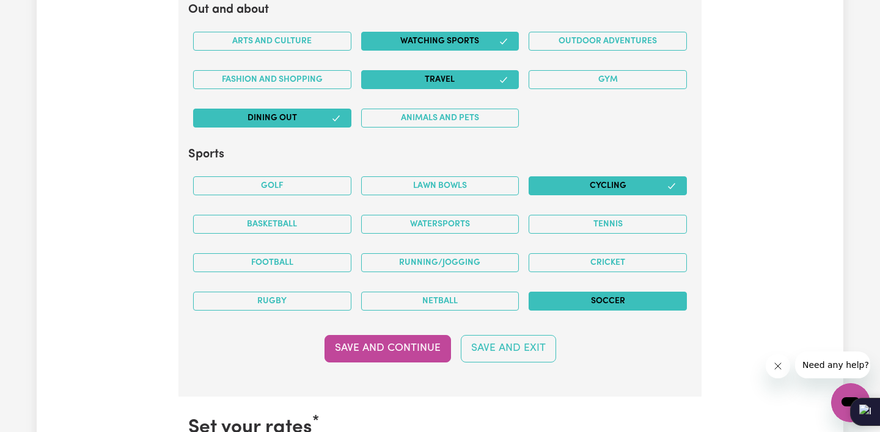
click at [599, 292] on button "Soccer" at bounding box center [607, 301] width 158 height 19
click at [470, 255] on button "Running/Jogging" at bounding box center [440, 262] width 158 height 19
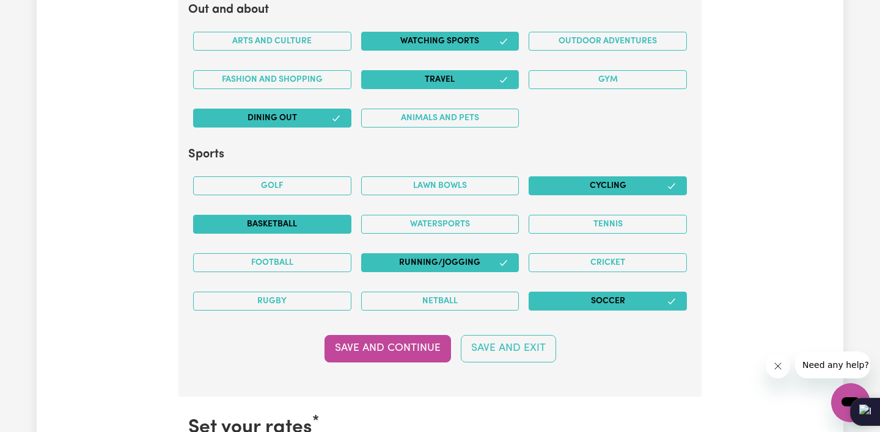
click at [305, 215] on button "Basketball" at bounding box center [272, 224] width 158 height 19
click at [306, 255] on button "Football" at bounding box center [272, 262] width 158 height 19
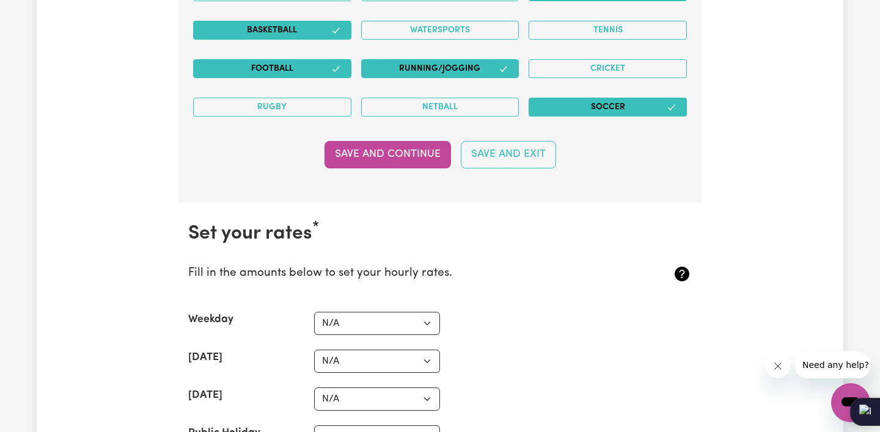
scroll to position [2623, 0]
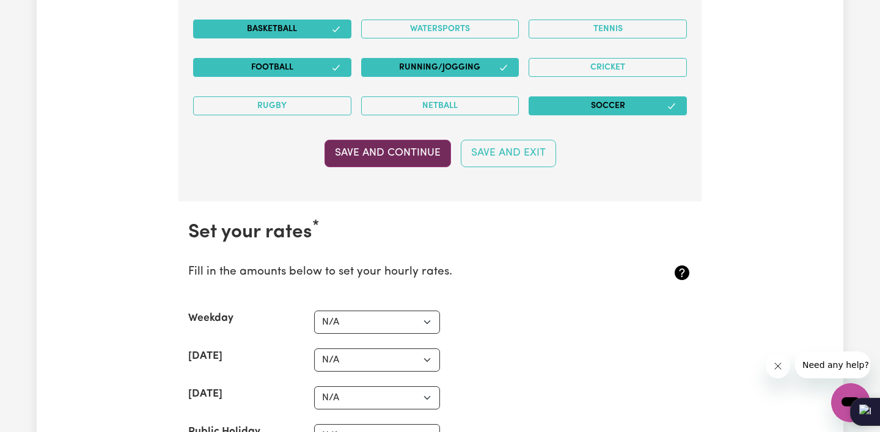
click at [415, 151] on button "Save and Continue" at bounding box center [387, 153] width 126 height 27
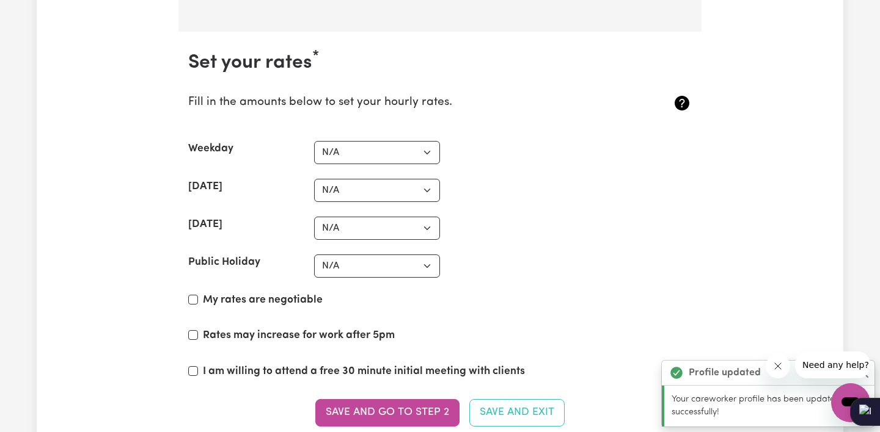
scroll to position [2816, 0]
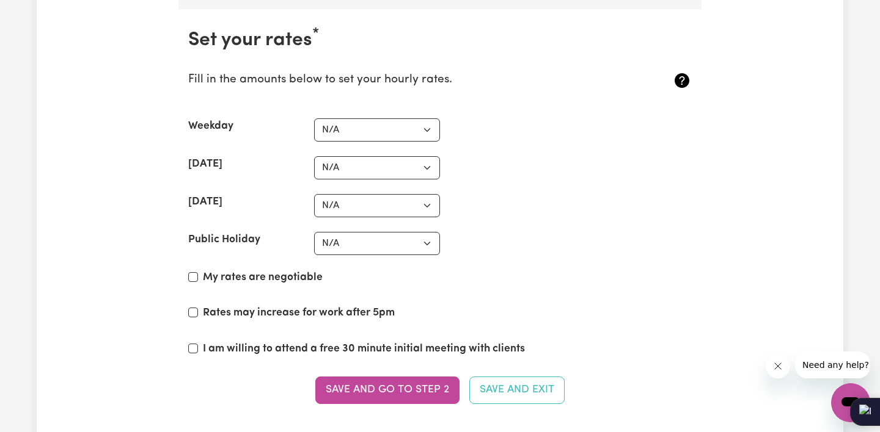
click at [194, 272] on input "My rates are negotiable" at bounding box center [193, 277] width 10 height 10
checkbox input "true"
click at [192, 308] on input "Rates may increase for work after 5pm" at bounding box center [193, 313] width 10 height 10
checkbox input "true"
click at [193, 344] on input "I am willing to attend a free 30 minute initial meeting with clients" at bounding box center [193, 349] width 10 height 10
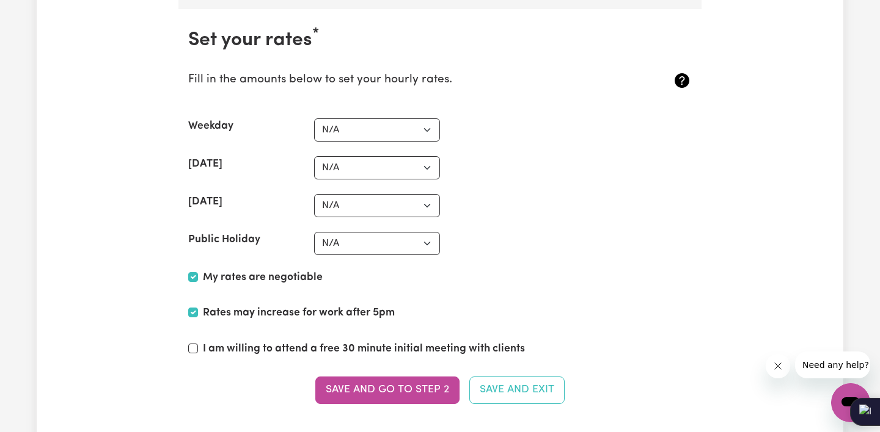
checkbox input "true"
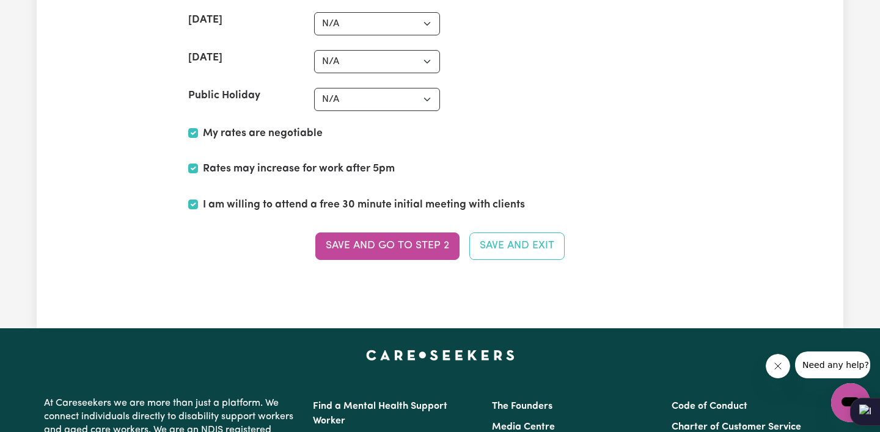
scroll to position [2905, 0]
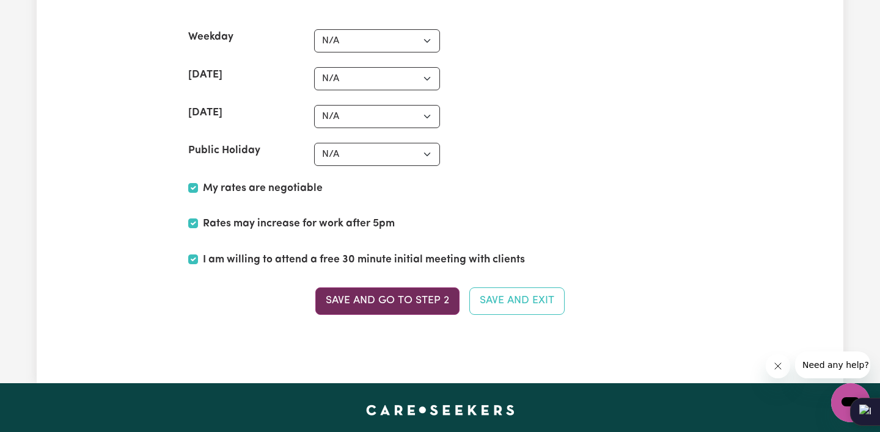
click at [429, 293] on button "Save and go to Step 2" at bounding box center [387, 301] width 144 height 27
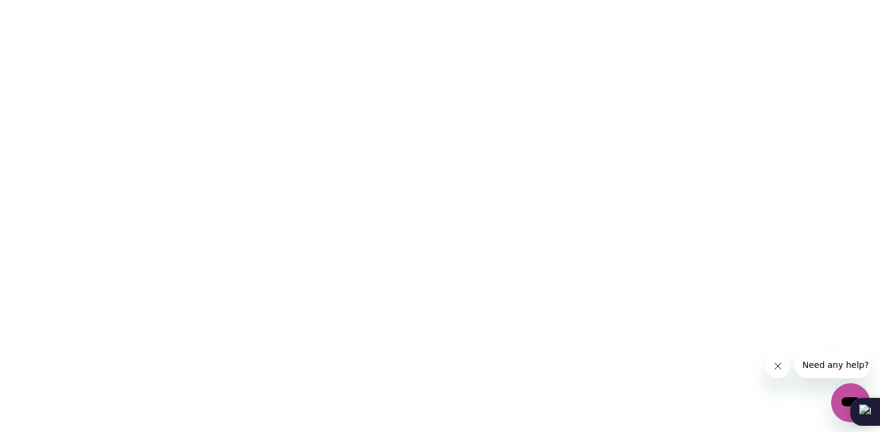
scroll to position [0, 0]
click at [781, 368] on icon "Close message from company" at bounding box center [777, 367] width 10 height 10
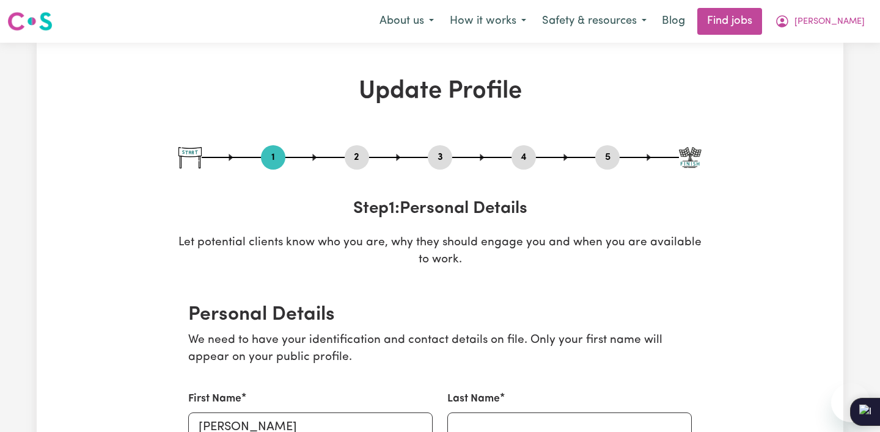
select select "Studying a healthcare related degree or qualification"
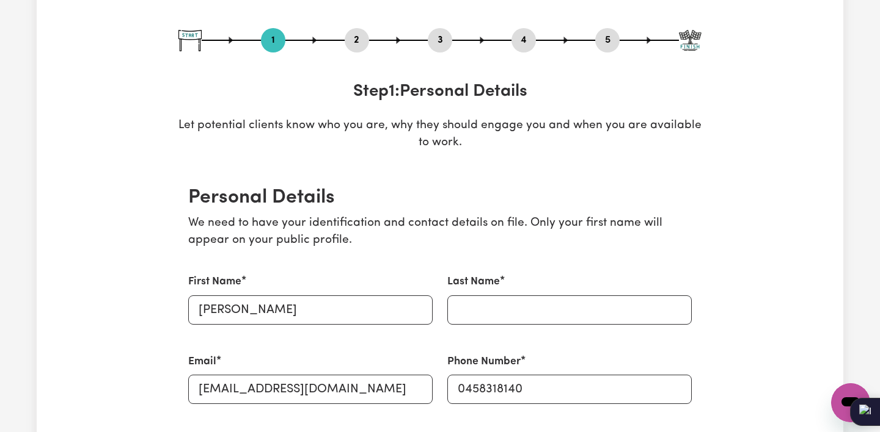
scroll to position [238, 0]
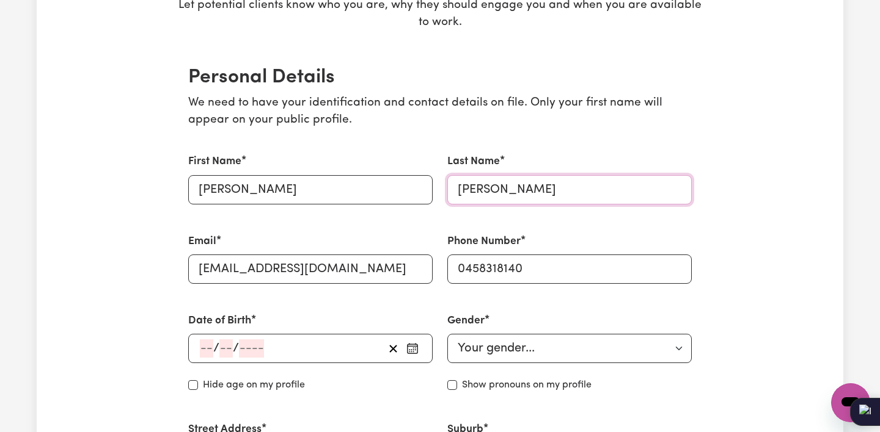
type input "[PERSON_NAME]"
click at [202, 346] on input "number" at bounding box center [206, 349] width 13 height 18
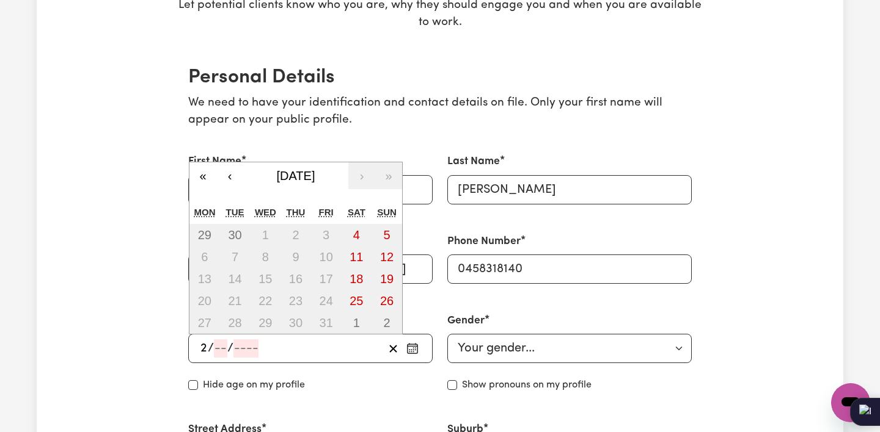
type input "26"
type input "09"
type input "196"
type input "[DATE]"
type input "9"
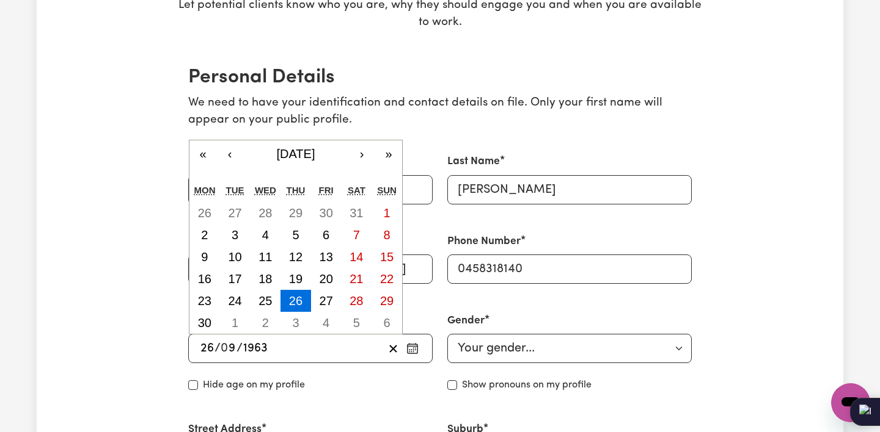
type input "1963"
click at [527, 301] on div "Gender Your gender... Female Male Non-binary Other Prefer not to say Show prono…" at bounding box center [569, 353] width 259 height 109
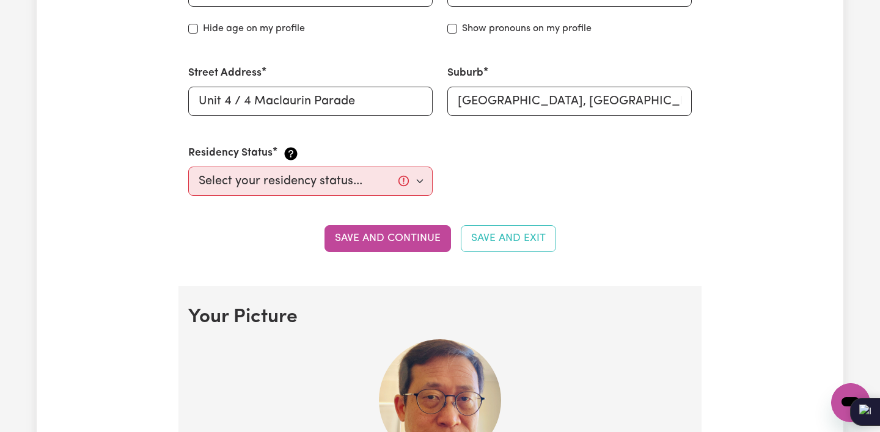
scroll to position [599, 0]
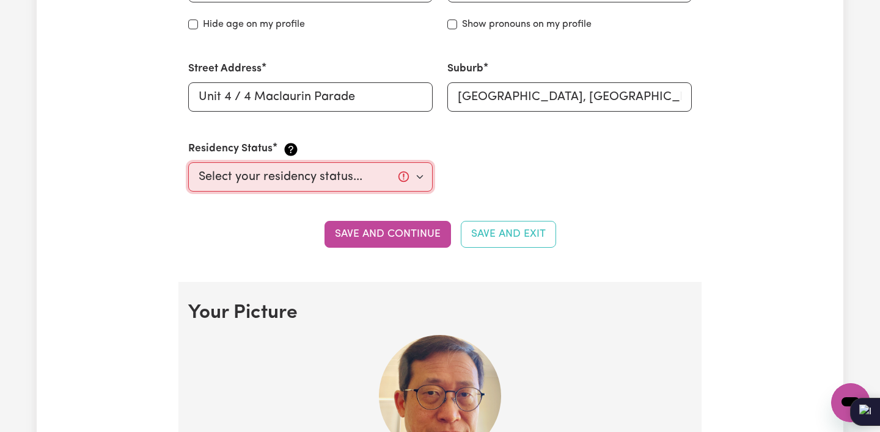
select select "[DEMOGRAPHIC_DATA] Work Visa"
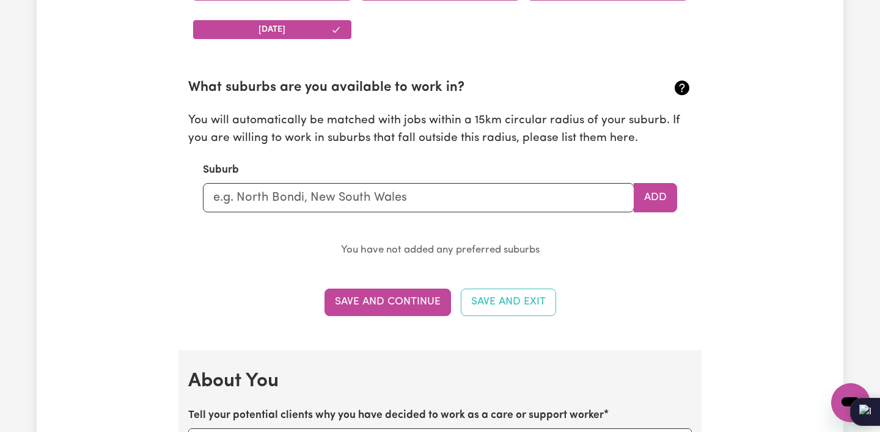
scroll to position [1308, 0]
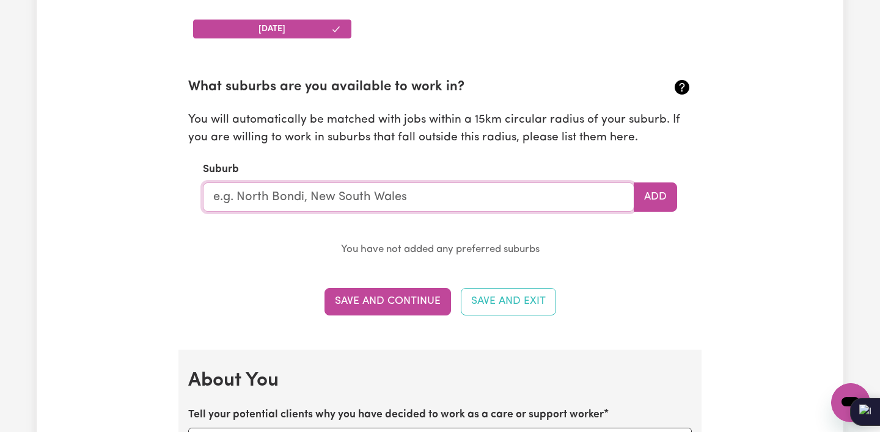
click at [406, 188] on input "text" at bounding box center [418, 197] width 431 height 29
type input "Rose"
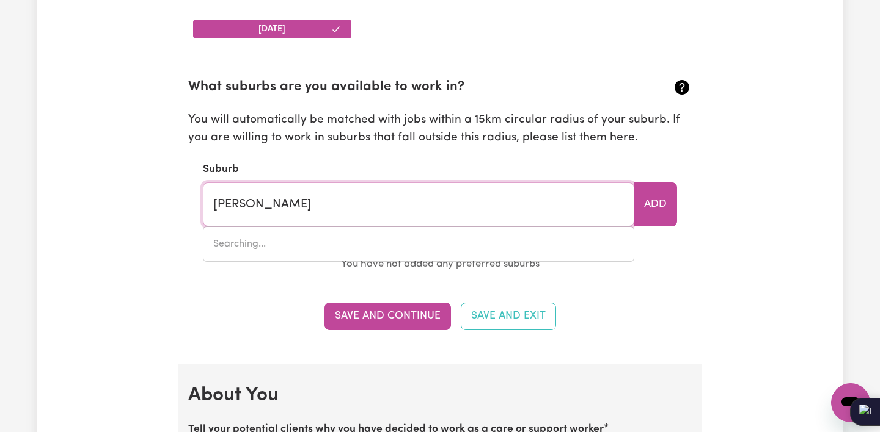
type input "[GEOGRAPHIC_DATA], [GEOGRAPHIC_DATA], 2029"
type input "Rosev"
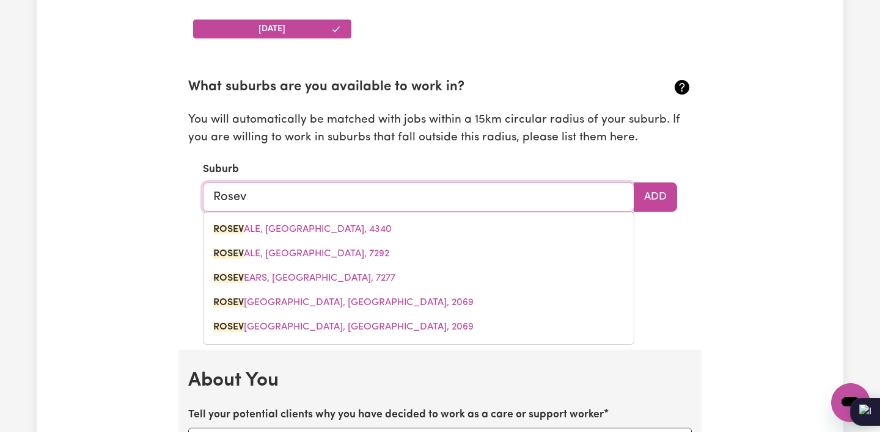
type input "RosevALE, Queensland, 4340"
type input "Rosevi"
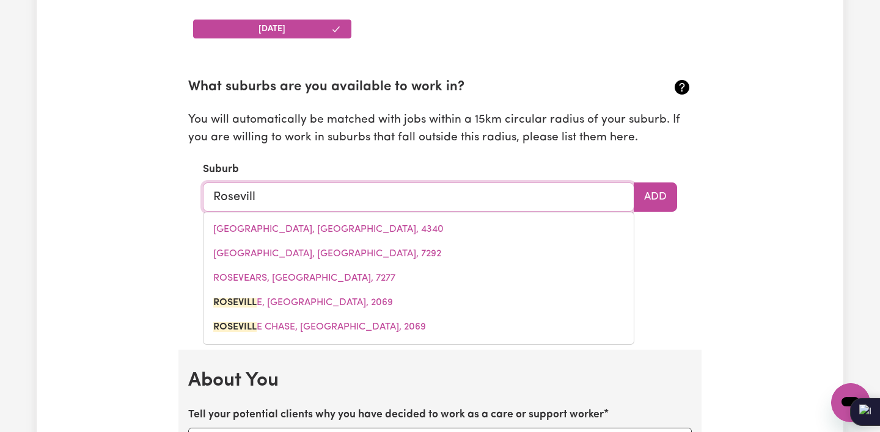
type input "[GEOGRAPHIC_DATA]"
type input "[GEOGRAPHIC_DATA], [GEOGRAPHIC_DATA], 2069"
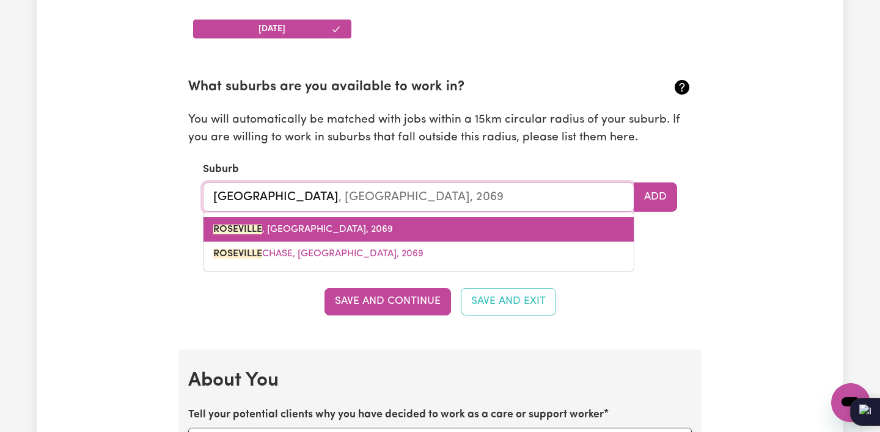
click at [348, 225] on span "[GEOGRAPHIC_DATA] , [GEOGRAPHIC_DATA], 2069" at bounding box center [303, 230] width 180 height 10
type input "[GEOGRAPHIC_DATA], [GEOGRAPHIC_DATA], 2069"
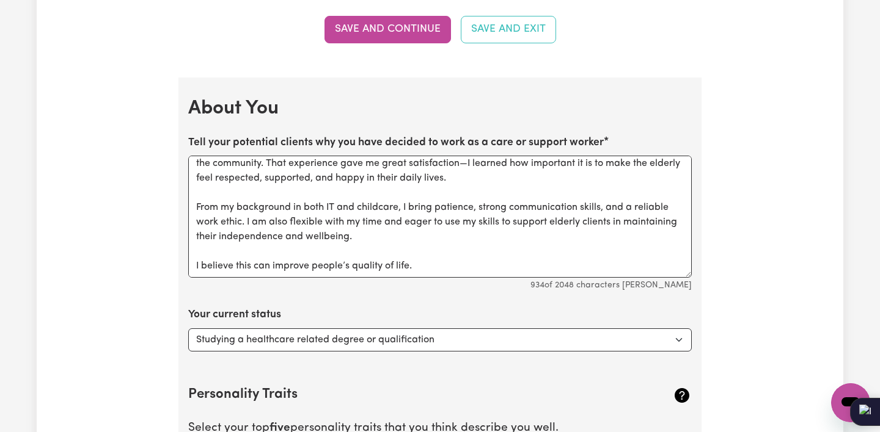
scroll to position [1731, 0]
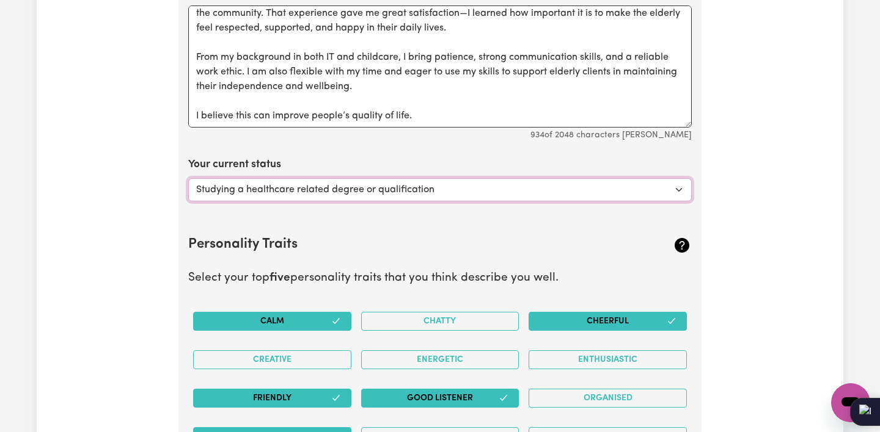
select select "Looking for extra work to fill my week and/or weekends"
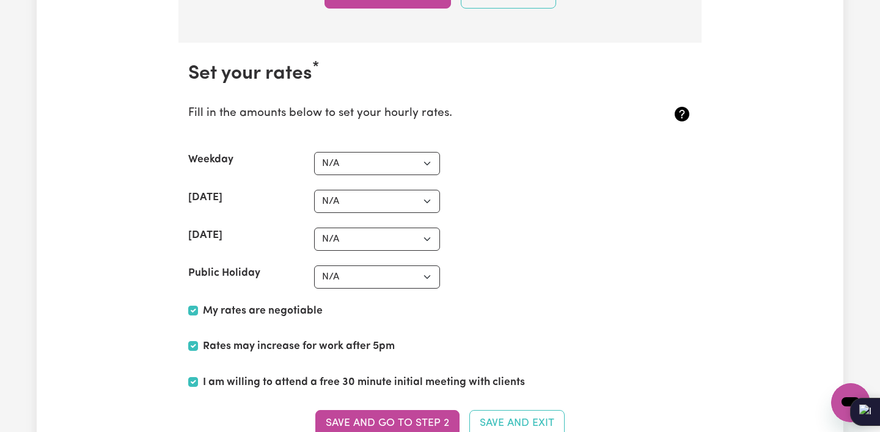
scroll to position [2788, 0]
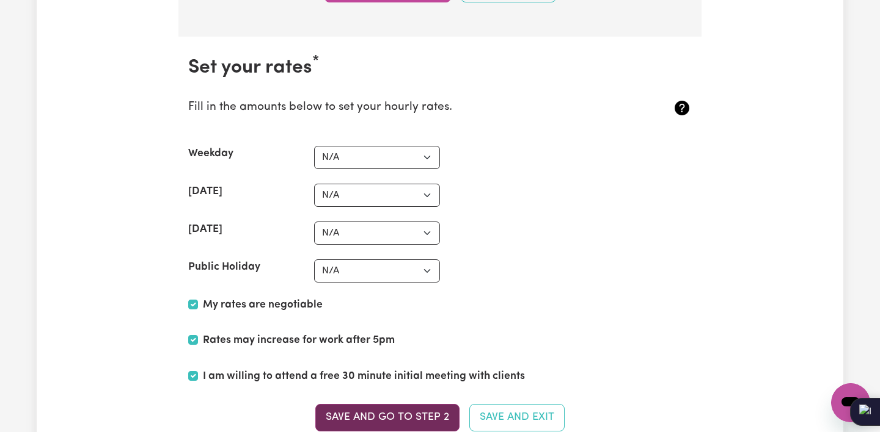
click at [438, 404] on button "Save and go to Step 2" at bounding box center [387, 417] width 144 height 27
select select
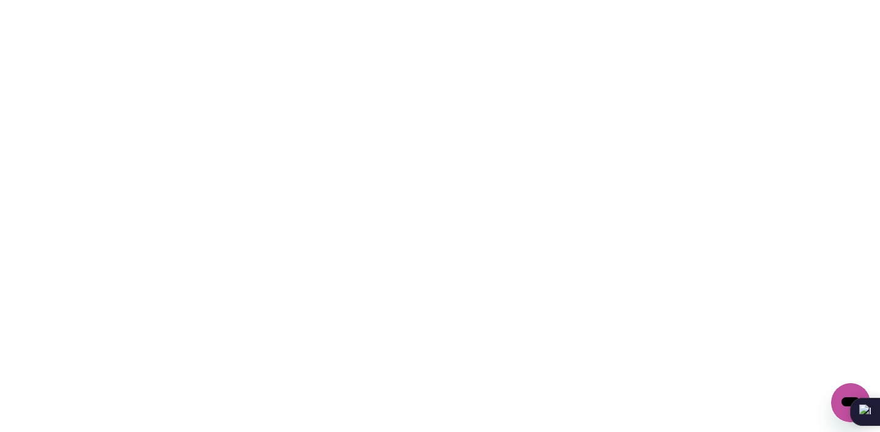
scroll to position [0, 0]
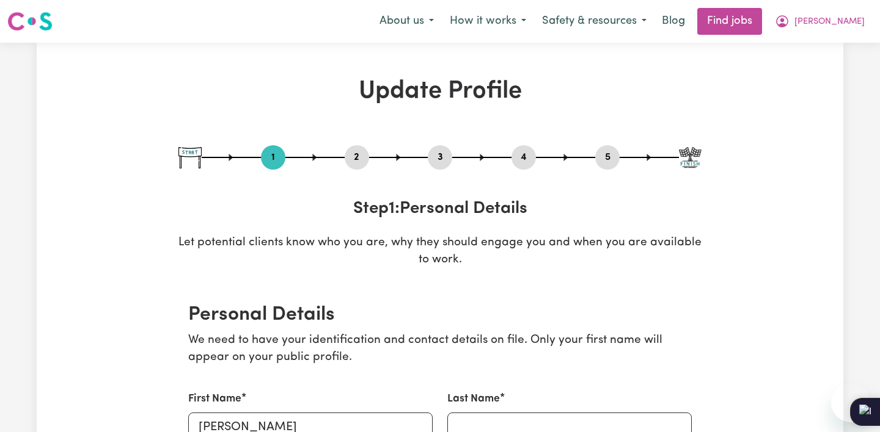
select select "Studying a healthcare related degree or qualification"
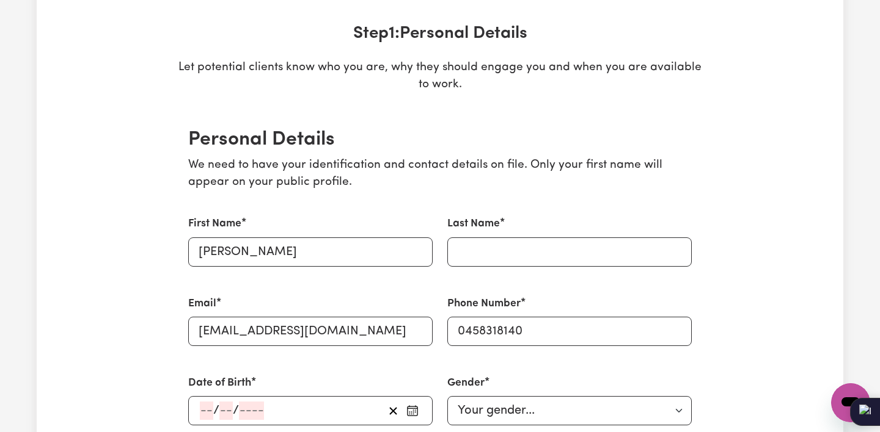
scroll to position [178, 0]
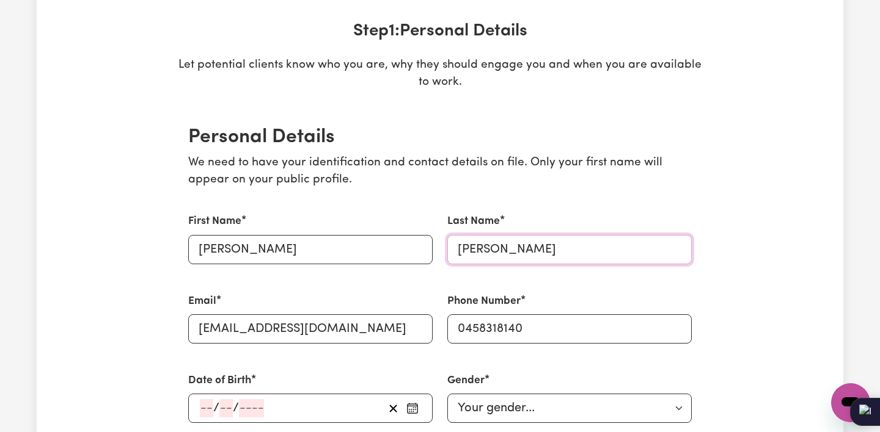
type input "[PERSON_NAME]"
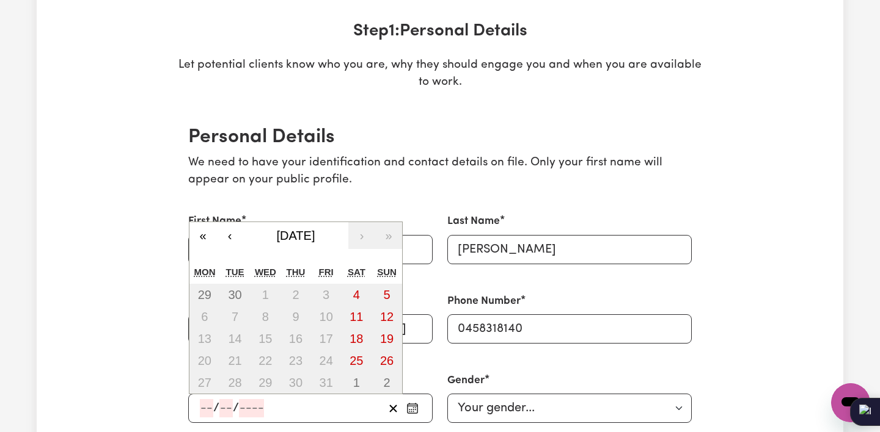
click at [204, 402] on input "number" at bounding box center [206, 408] width 13 height 18
type input "26"
type input "09"
type input "196"
type input "[DATE]"
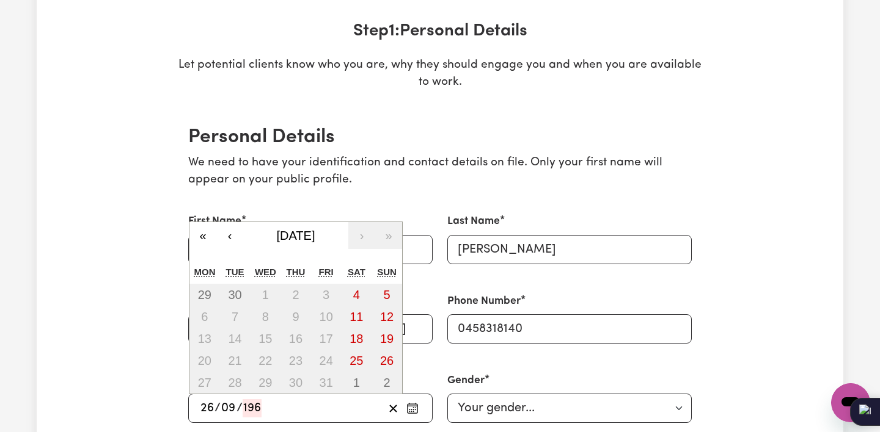
type input "9"
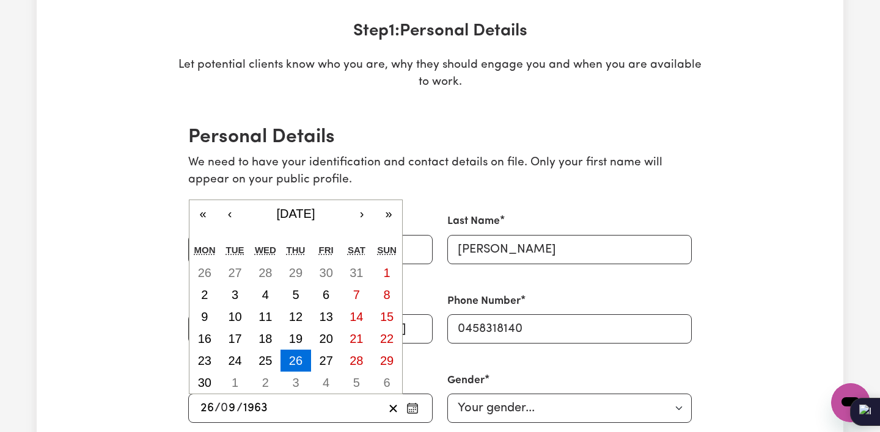
type input "1963"
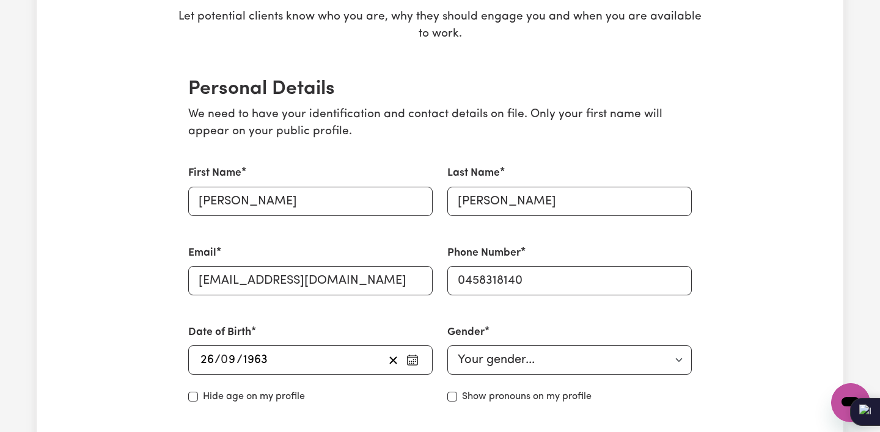
scroll to position [235, 0]
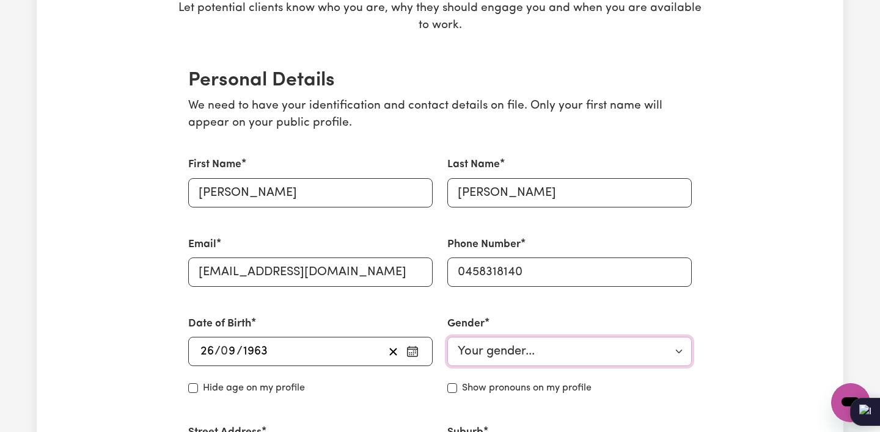
select select "[DEMOGRAPHIC_DATA]"
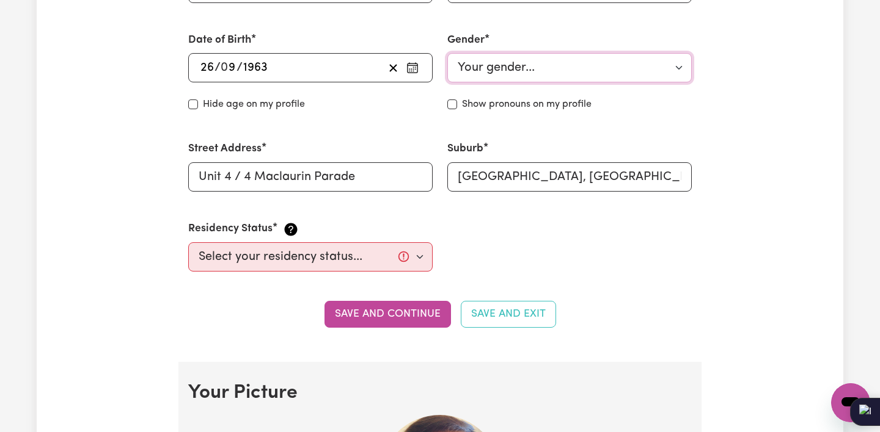
scroll to position [524, 0]
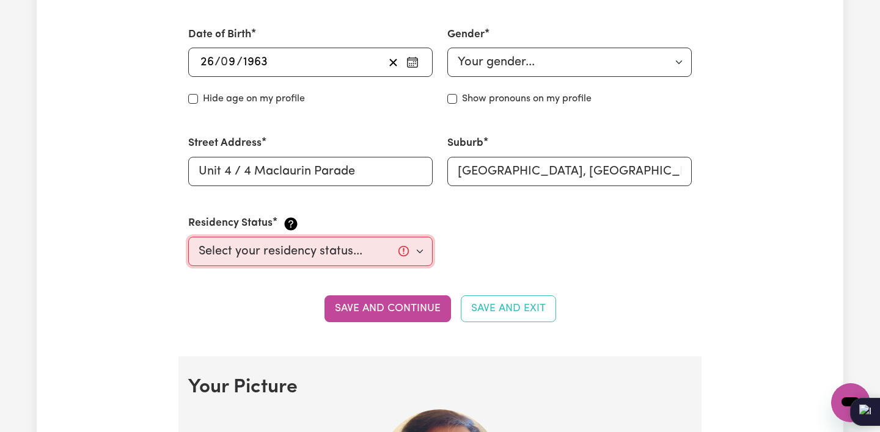
select select "[DEMOGRAPHIC_DATA] Work Visa"
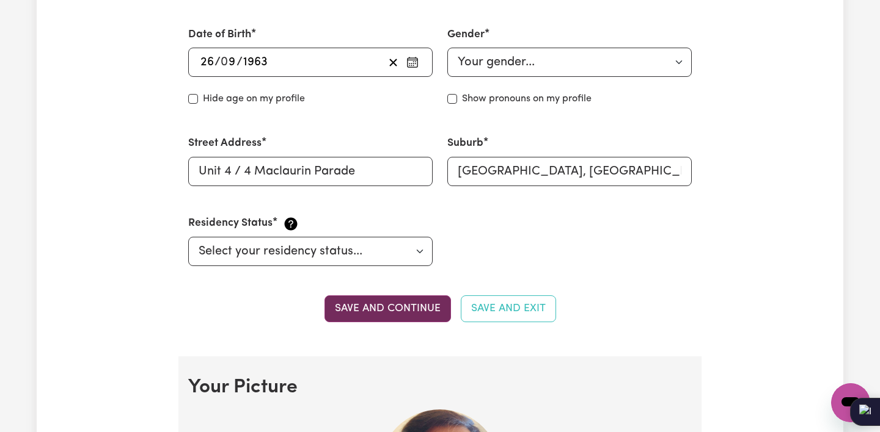
click at [397, 309] on button "Save and continue" at bounding box center [387, 309] width 126 height 27
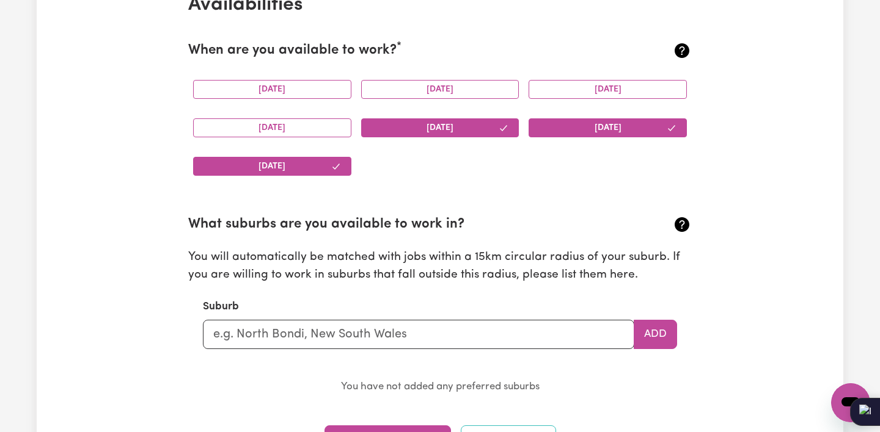
scroll to position [1175, 0]
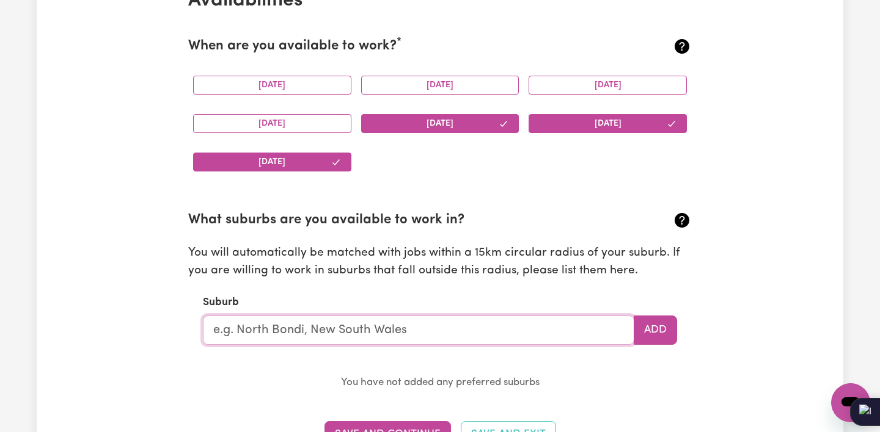
click at [384, 327] on input "text" at bounding box center [418, 330] width 431 height 29
type input "Rose"
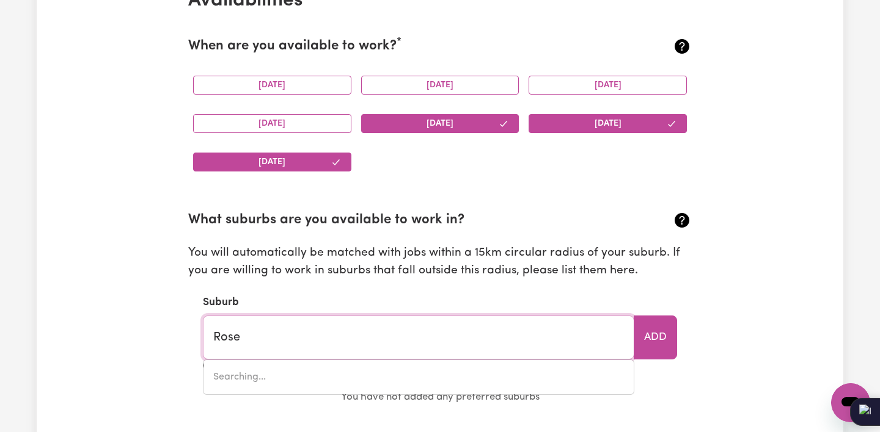
type input "[GEOGRAPHIC_DATA], [GEOGRAPHIC_DATA], 2029"
type input "Rosev"
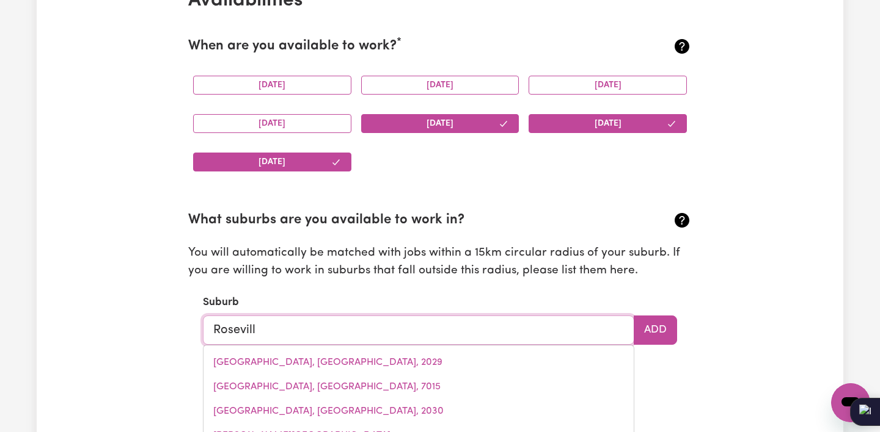
type input "[GEOGRAPHIC_DATA]"
type input "[GEOGRAPHIC_DATA], [GEOGRAPHIC_DATA], 2069"
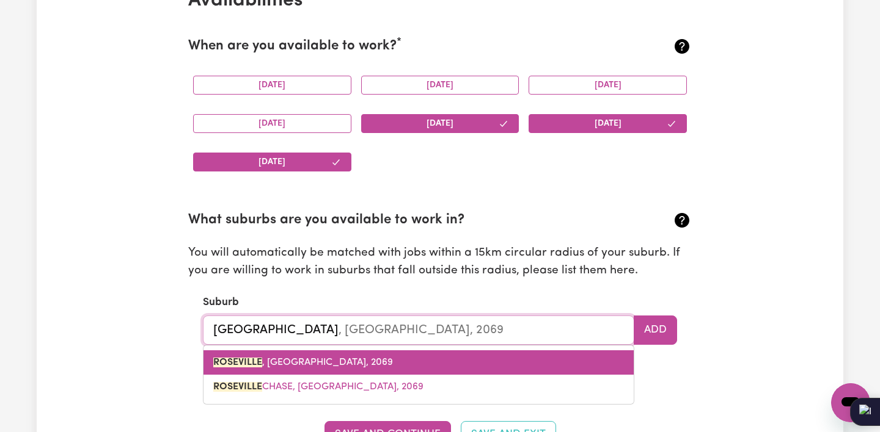
click at [316, 358] on span "[GEOGRAPHIC_DATA] , [GEOGRAPHIC_DATA], 2069" at bounding box center [303, 363] width 180 height 10
type input "[GEOGRAPHIC_DATA], [GEOGRAPHIC_DATA], 2069"
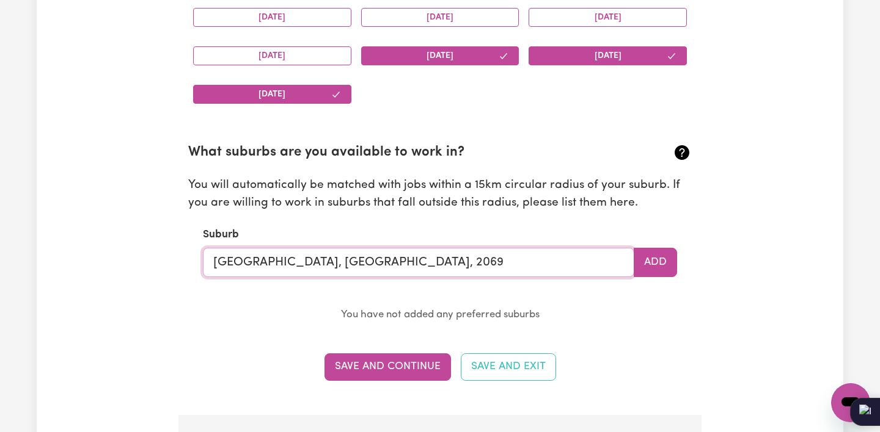
scroll to position [1250, 0]
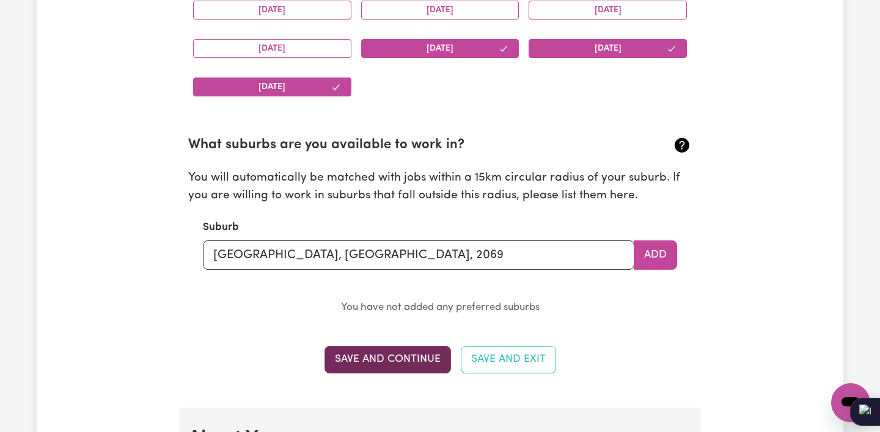
click at [413, 352] on button "Save and Continue" at bounding box center [387, 359] width 126 height 27
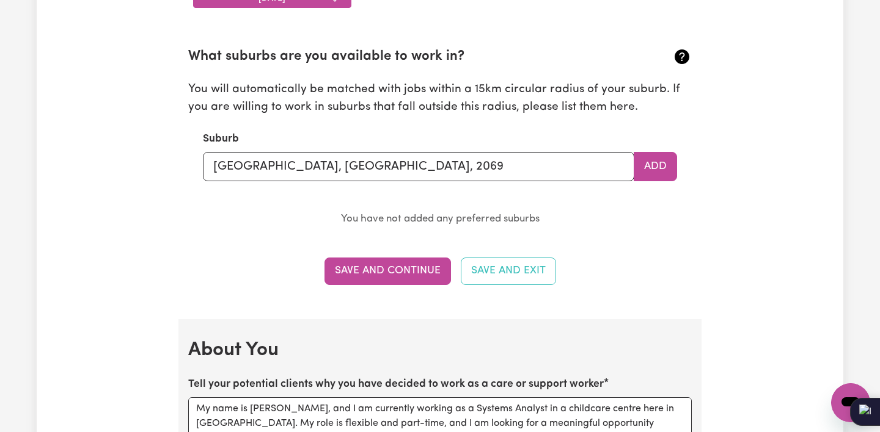
scroll to position [1333, 0]
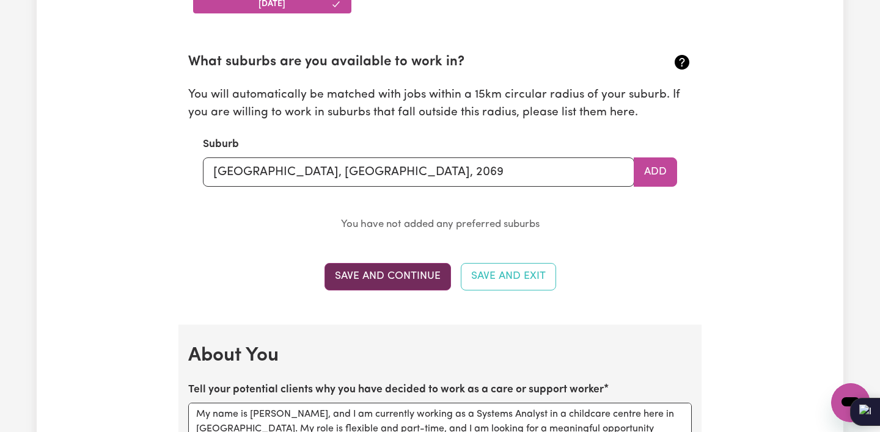
click at [400, 270] on button "Save and Continue" at bounding box center [387, 276] width 126 height 27
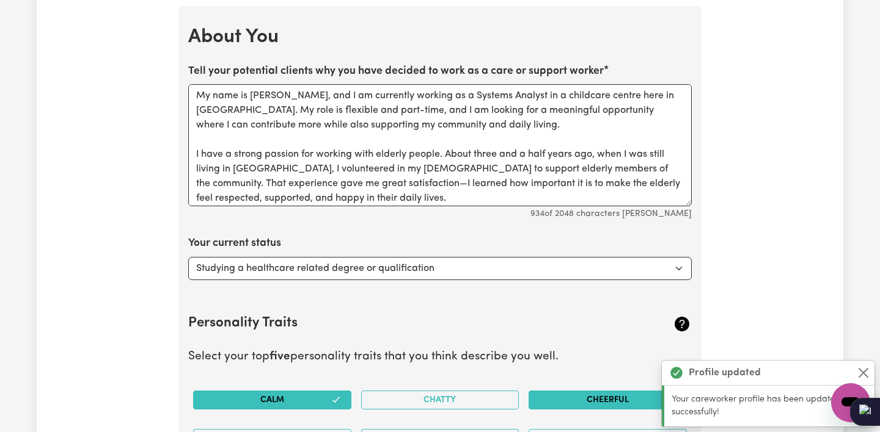
scroll to position [1655, 0]
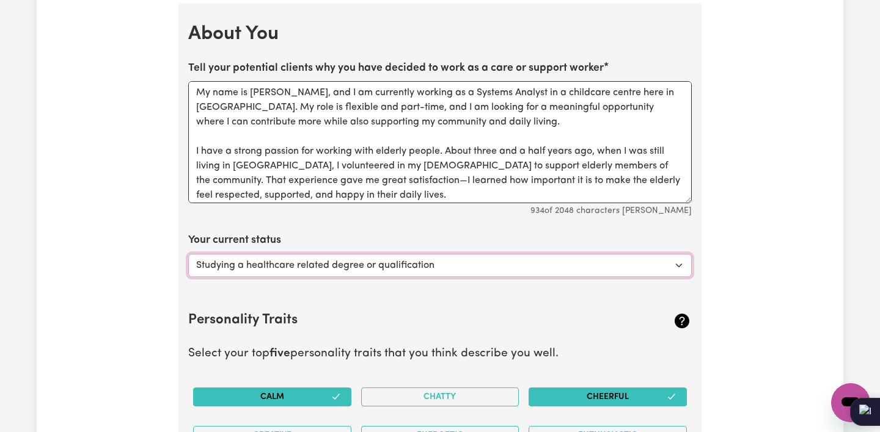
select select "Looking for extra work to fill my week and/or weekends"
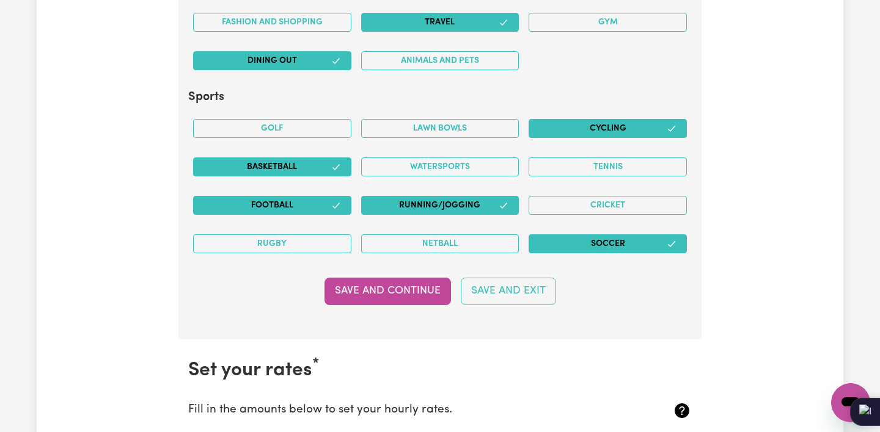
scroll to position [2491, 0]
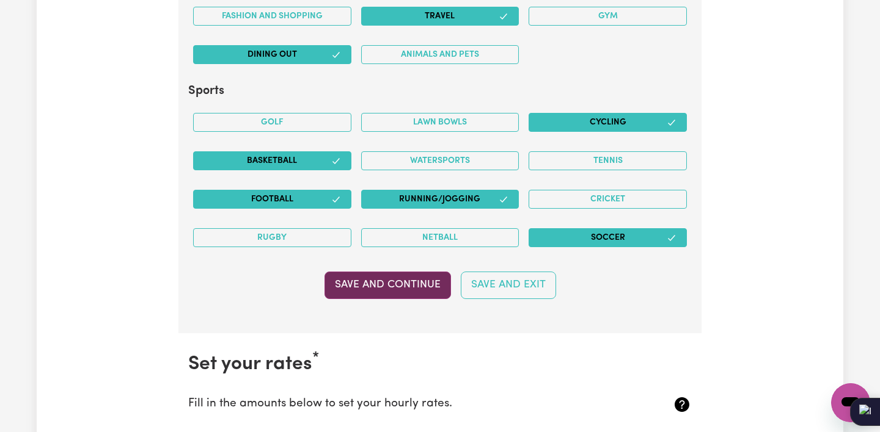
click at [384, 280] on button "Save and Continue" at bounding box center [387, 285] width 126 height 27
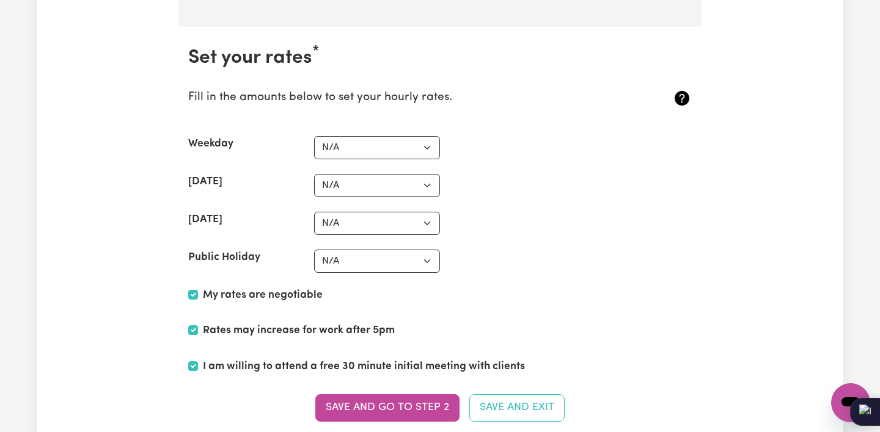
scroll to position [2797, 0]
click at [602, 213] on div "[DATE] N/A $37 $38 $39 $40 $41 $42 $43 $44 $45 $46 $47 $48 $49 $50 $51 $52 $53 …" at bounding box center [439, 224] width 503 height 23
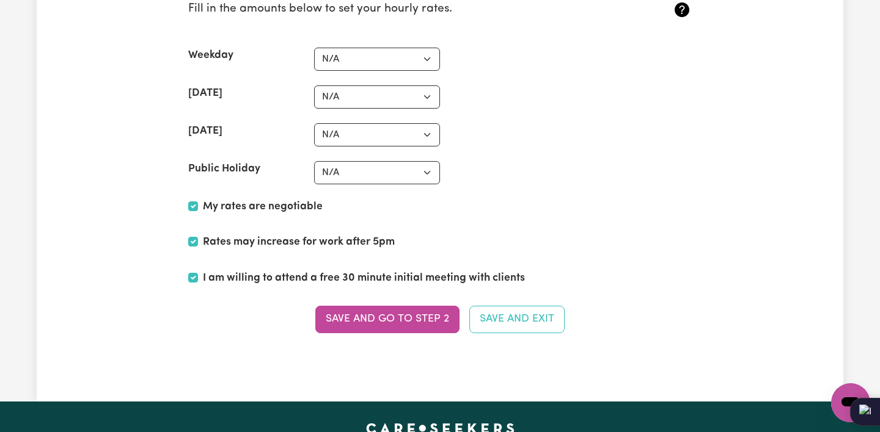
scroll to position [2807, 0]
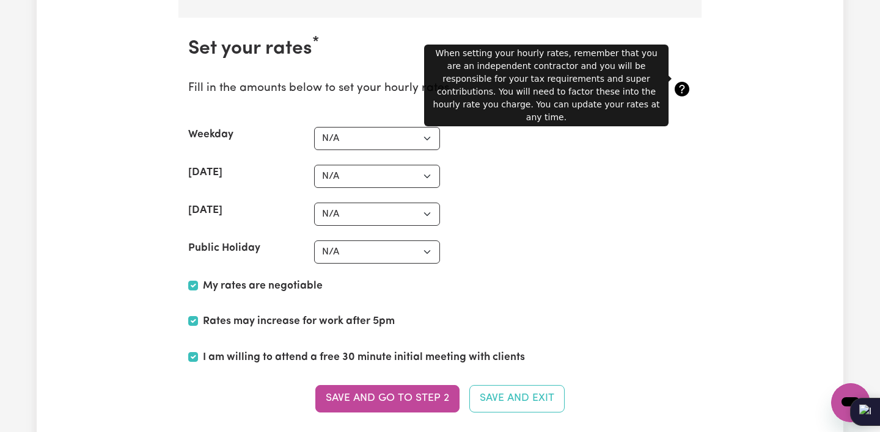
click at [686, 82] on icon at bounding box center [681, 89] width 15 height 15
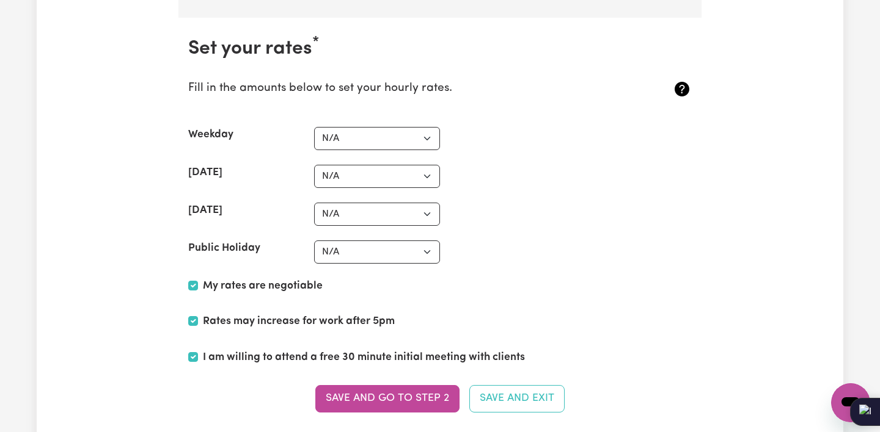
click at [686, 82] on icon at bounding box center [681, 89] width 15 height 15
select select "40"
select select "50"
select select "48"
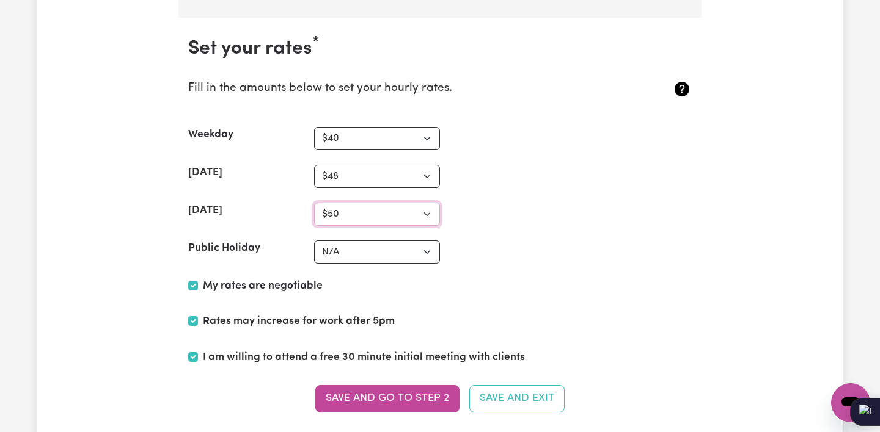
select select "48"
click at [656, 291] on section "Set your rates * Fill in the amounts below to set your hourly rates. Weekday N/…" at bounding box center [439, 232] width 523 height 429
select select "50"
click at [582, 246] on div "Public Holiday N/A $37 $38 $39 $40 $41 $42 $43 $44 $45 $46 $47 $48 $49 $50 $51 …" at bounding box center [439, 252] width 503 height 23
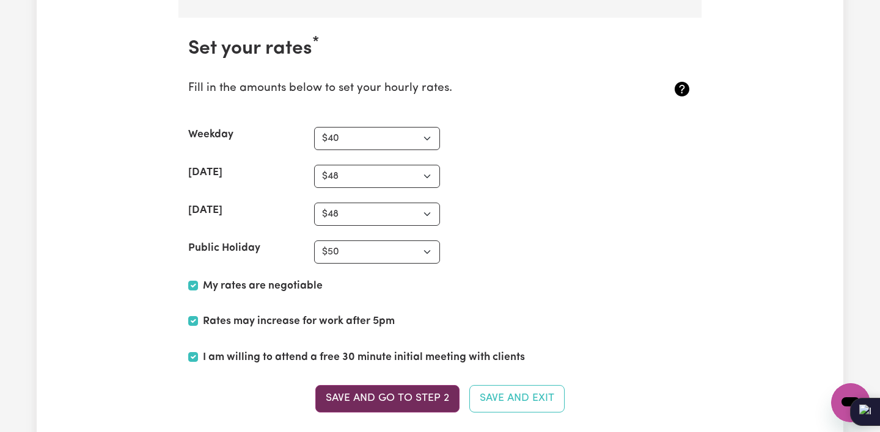
click at [425, 386] on button "Save and go to Step 2" at bounding box center [387, 398] width 144 height 27
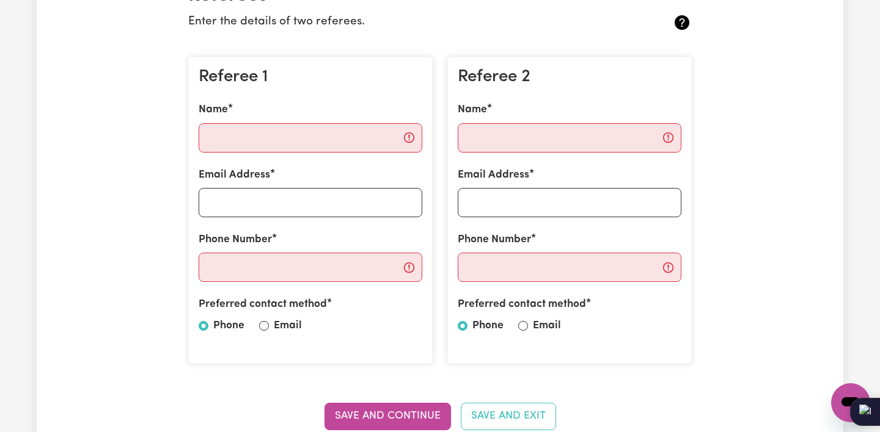
scroll to position [324, 0]
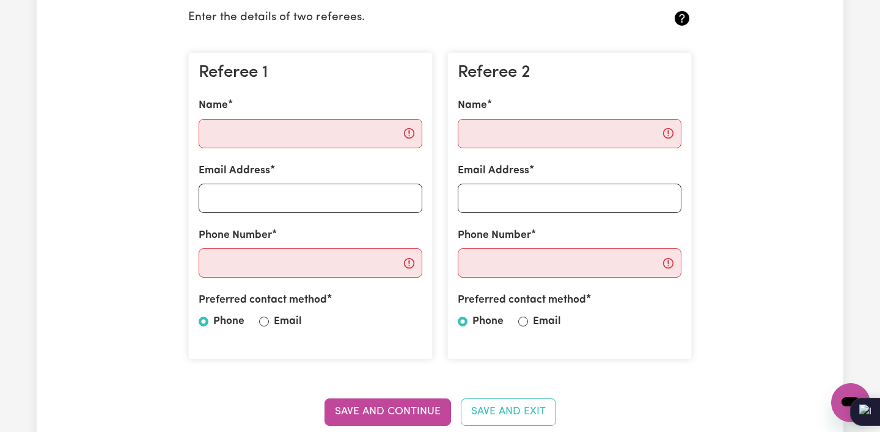
click at [267, 321] on input "Email" at bounding box center [264, 322] width 10 height 10
radio input "true"
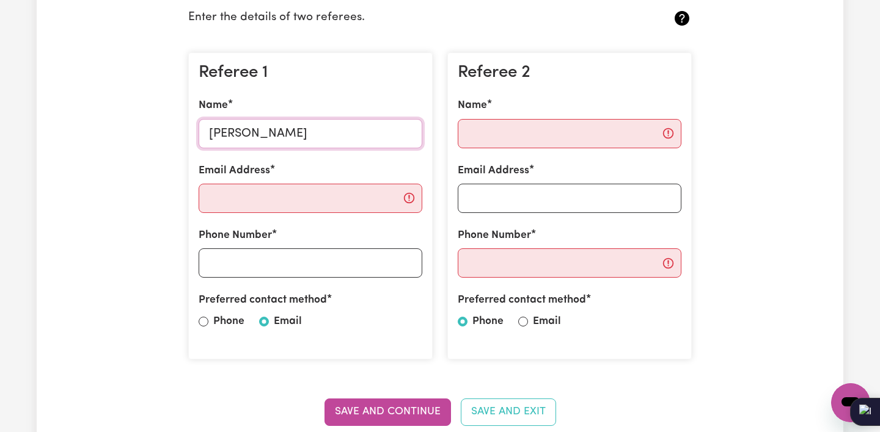
type input "[PERSON_NAME]"
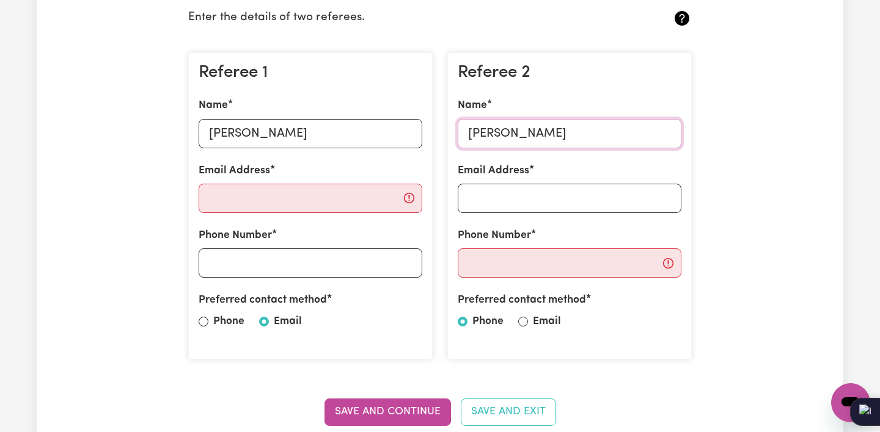
type input "[PERSON_NAME]"
click at [524, 318] on input "Email" at bounding box center [523, 322] width 10 height 10
radio input "true"
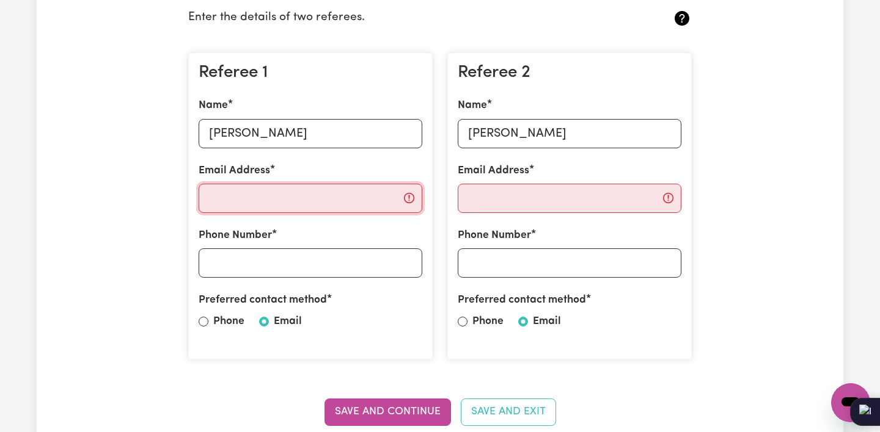
click at [301, 196] on input "Email Address" at bounding box center [311, 198] width 224 height 29
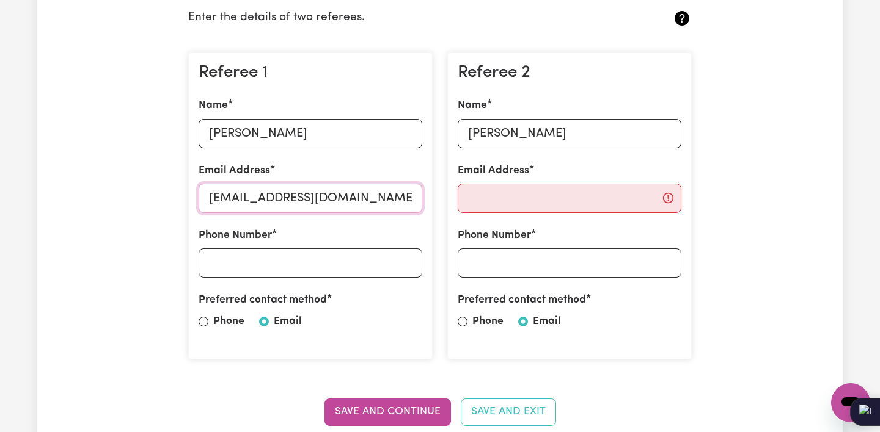
type input "[EMAIL_ADDRESS][DOMAIN_NAME]"
click at [327, 266] on input "Phone Number" at bounding box center [311, 263] width 224 height 29
type input "0421318316"
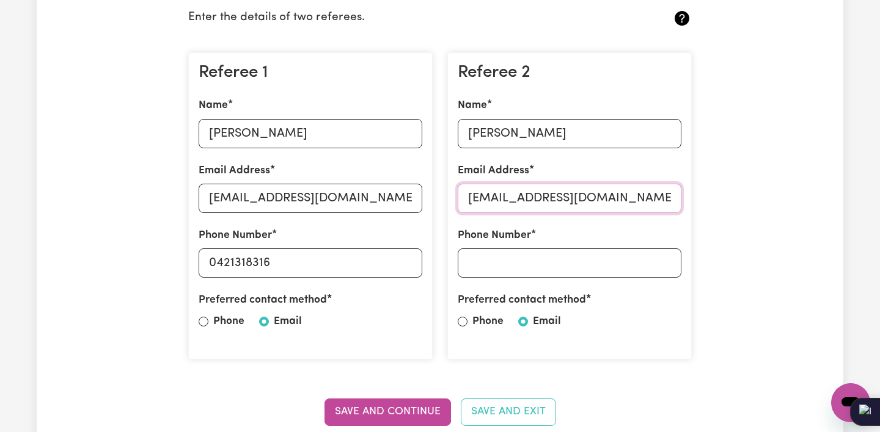
type input "[EMAIL_ADDRESS][DOMAIN_NAME]"
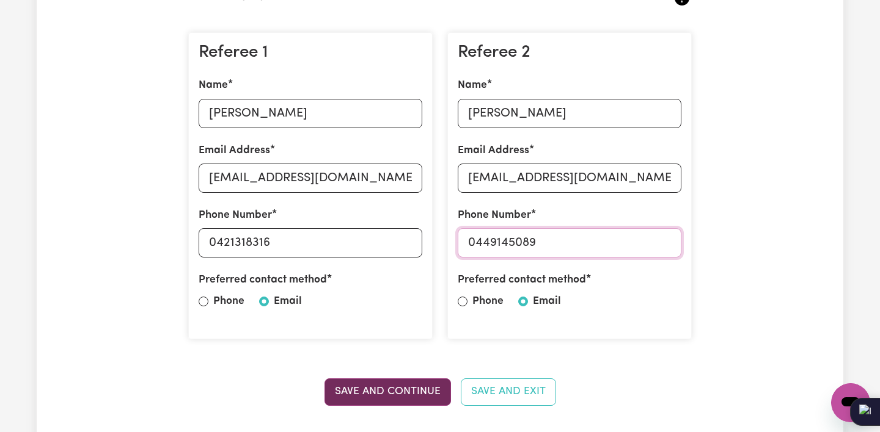
scroll to position [348, 0]
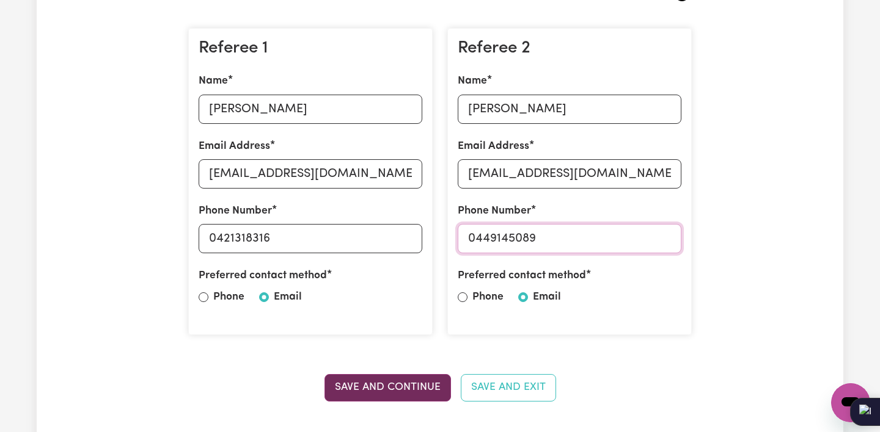
type input "0449145089"
click at [416, 381] on button "Save and Continue" at bounding box center [387, 387] width 126 height 27
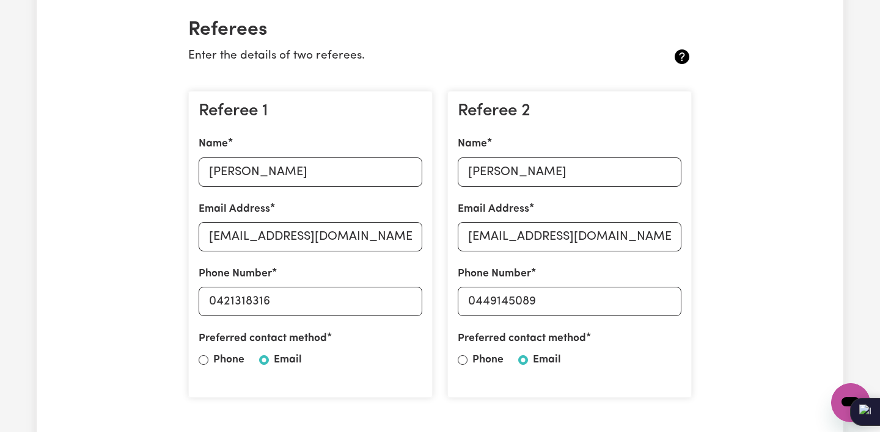
scroll to position [271, 0]
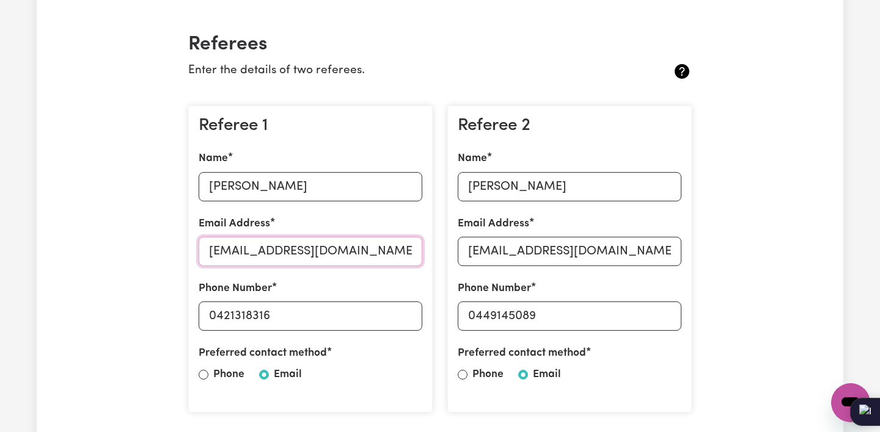
drag, startPoint x: 387, startPoint y: 250, endPoint x: 166, endPoint y: 240, distance: 222.0
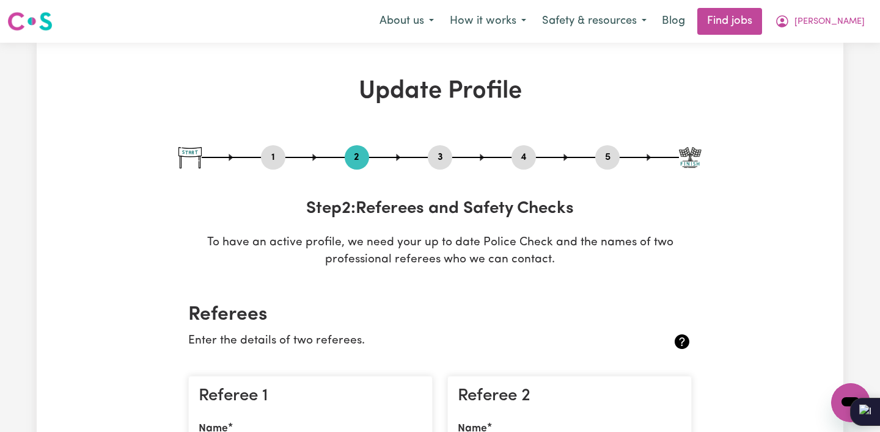
scroll to position [0, 0]
click at [682, 340] on icon at bounding box center [682, 342] width 20 height 20
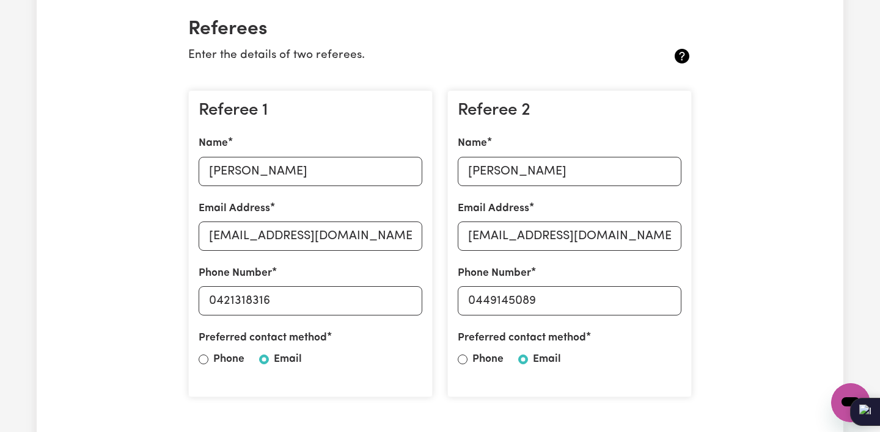
scroll to position [297, 0]
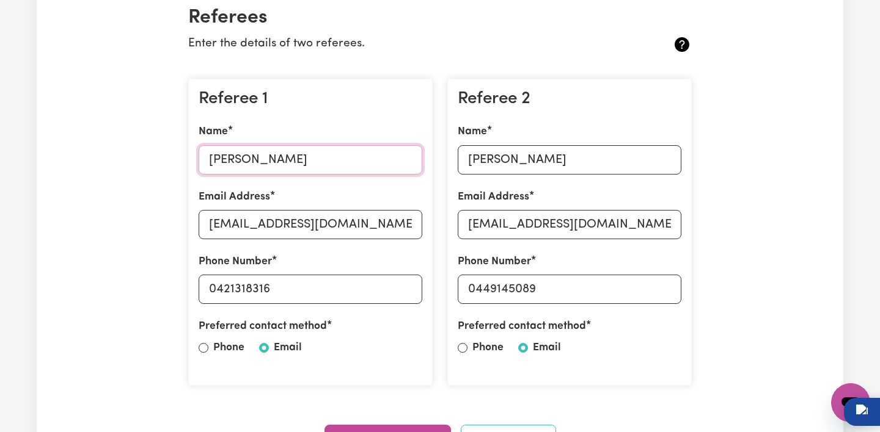
drag, startPoint x: 281, startPoint y: 153, endPoint x: 156, endPoint y: 150, distance: 125.3
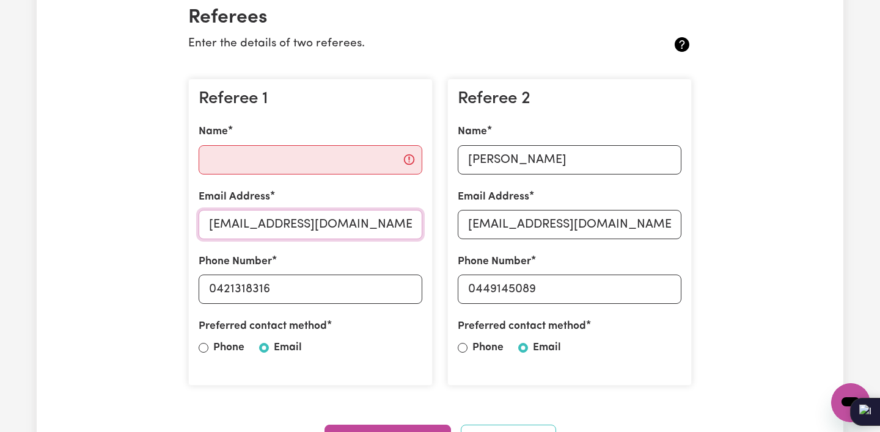
drag, startPoint x: 365, startPoint y: 227, endPoint x: 123, endPoint y: 212, distance: 241.7
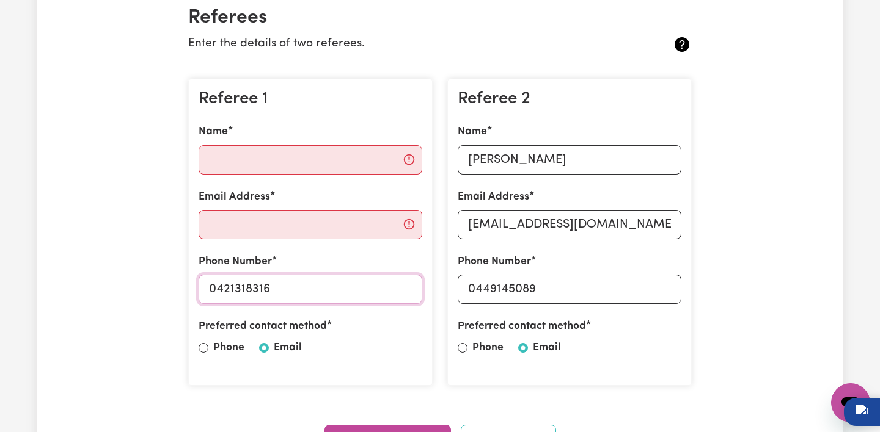
drag, startPoint x: 283, startPoint y: 283, endPoint x: 36, endPoint y: 255, distance: 249.0
drag, startPoint x: 564, startPoint y: 286, endPoint x: 304, endPoint y: 242, distance: 263.8
click at [304, 242] on div "Referee 1 Name Email Address Phone Number Preferred contact method Phone Email …" at bounding box center [440, 232] width 518 height 327
drag, startPoint x: 631, startPoint y: 218, endPoint x: 324, endPoint y: 191, distance: 307.8
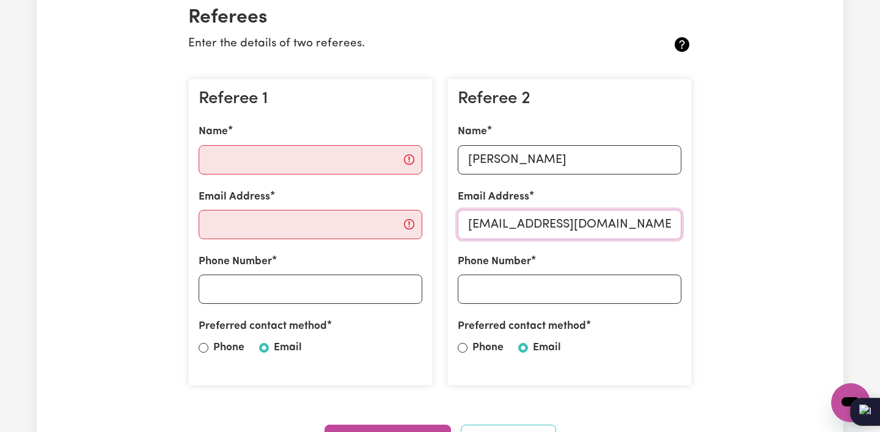
click at [324, 191] on div "Referee 1 Name Email Address Phone Number Preferred contact method Phone Email …" at bounding box center [440, 232] width 518 height 327
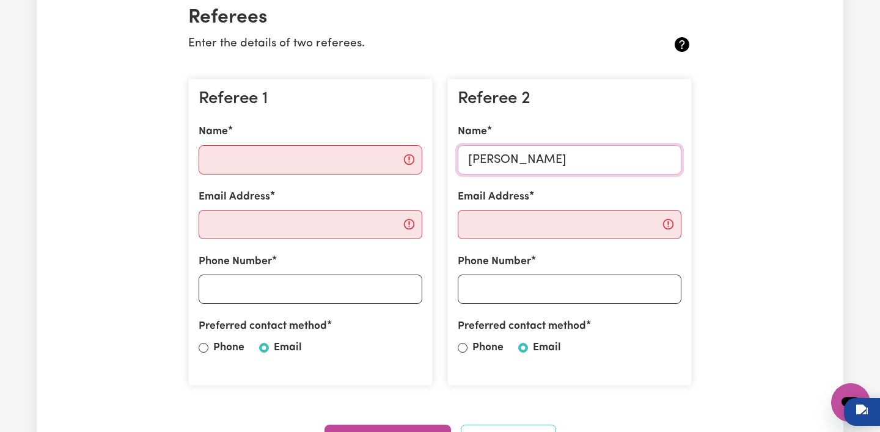
drag, startPoint x: 552, startPoint y: 155, endPoint x: 335, endPoint y: 125, distance: 218.8
click at [335, 125] on div "Referee 1 Name Email Address Phone Number Preferred contact method Phone Email …" at bounding box center [440, 232] width 518 height 327
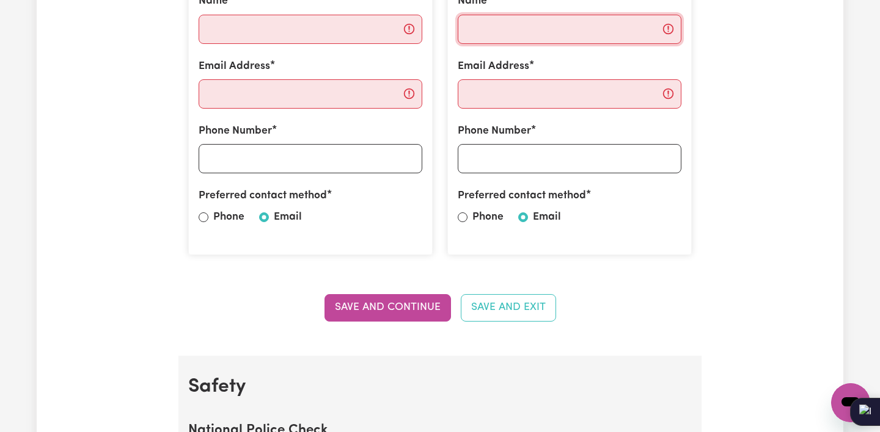
scroll to position [429, 0]
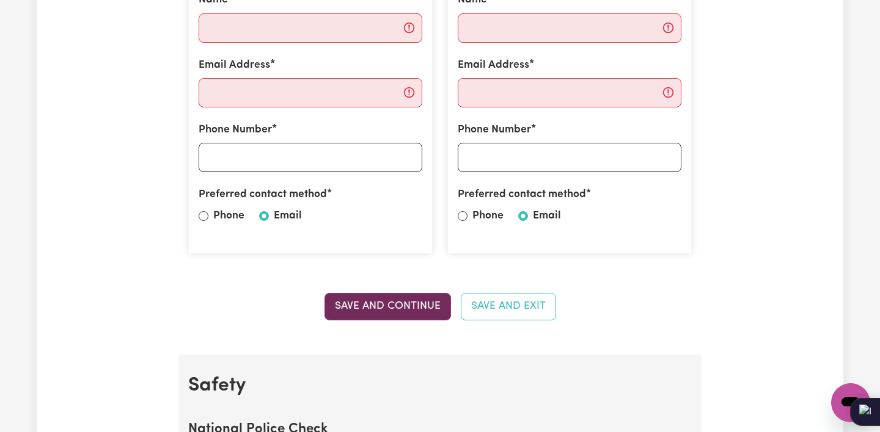
click at [377, 307] on button "Save and Continue" at bounding box center [387, 306] width 126 height 27
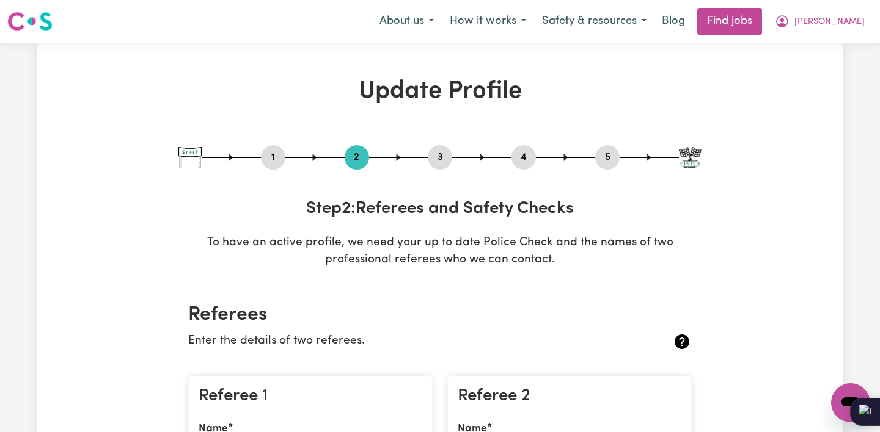
scroll to position [0, 0]
click at [190, 152] on img at bounding box center [189, 157] width 23 height 21
click at [654, 19] on button "Safety & resources" at bounding box center [594, 22] width 120 height 26
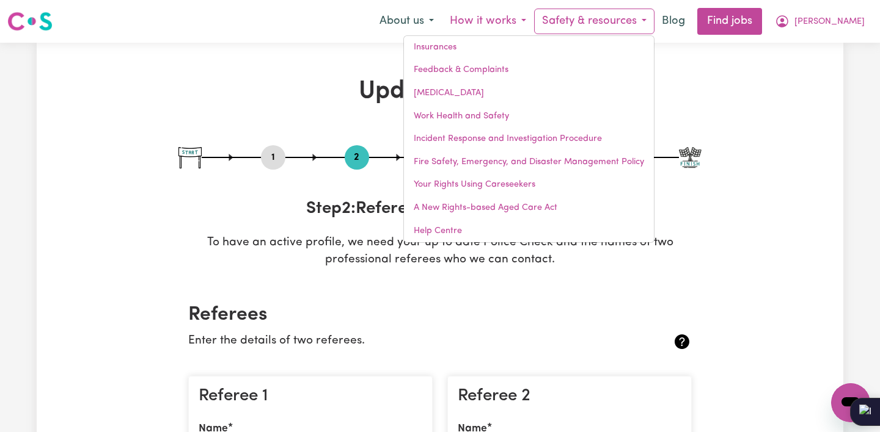
click at [534, 23] on button "How it works" at bounding box center [488, 22] width 92 height 26
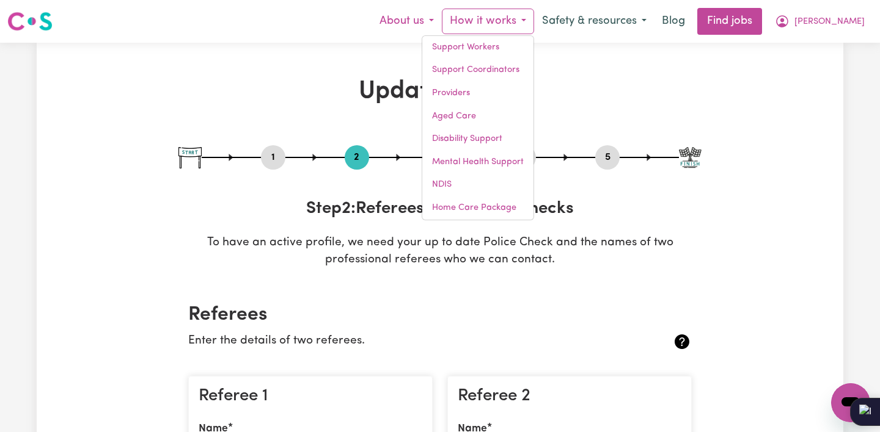
click at [442, 18] on button "About us" at bounding box center [406, 22] width 70 height 26
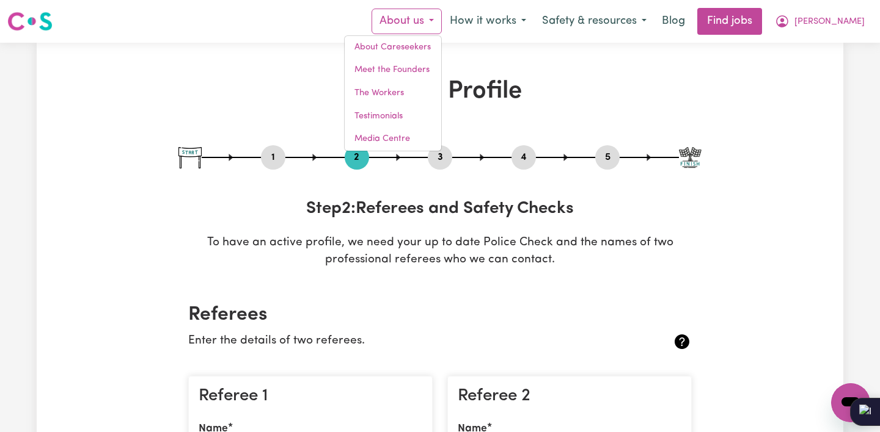
click at [329, 18] on div "Menu About us About Careseekers Meet the Founders The Workers Testimonials Medi…" at bounding box center [440, 21] width 880 height 28
